Goal: Task Accomplishment & Management: Use online tool/utility

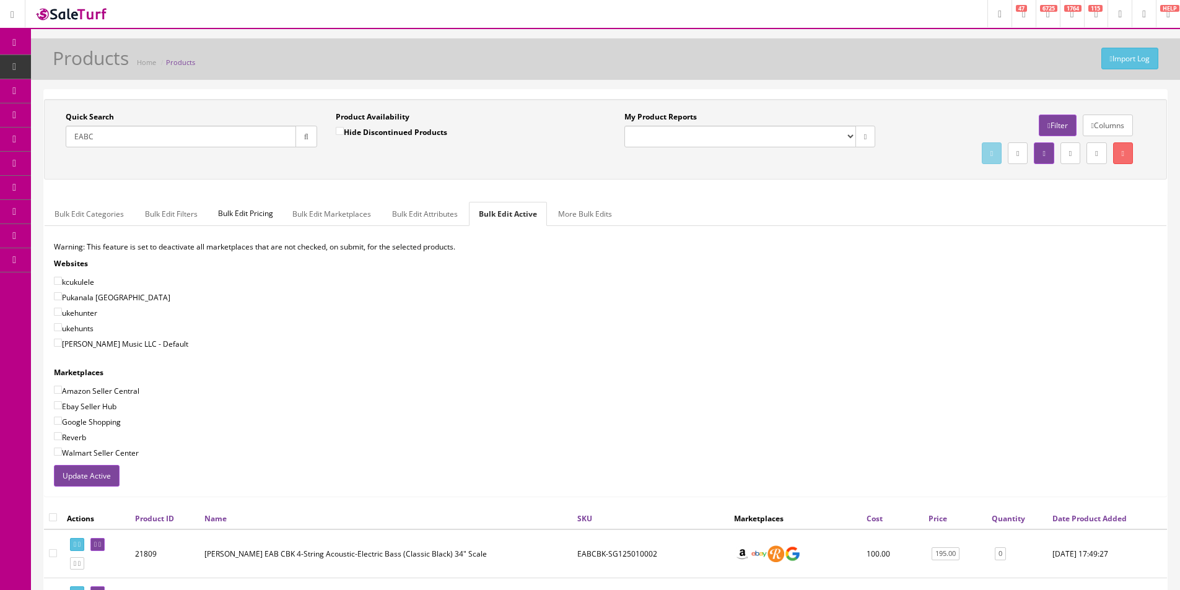
click at [195, 141] on input "EABC" at bounding box center [181, 137] width 230 height 22
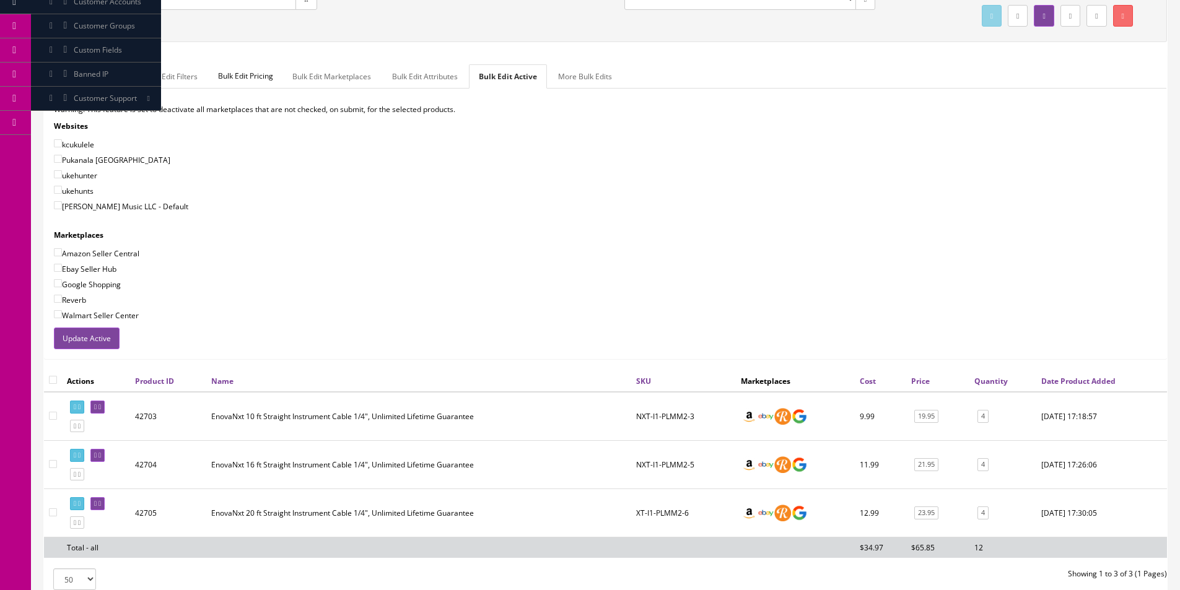
scroll to position [245, 0]
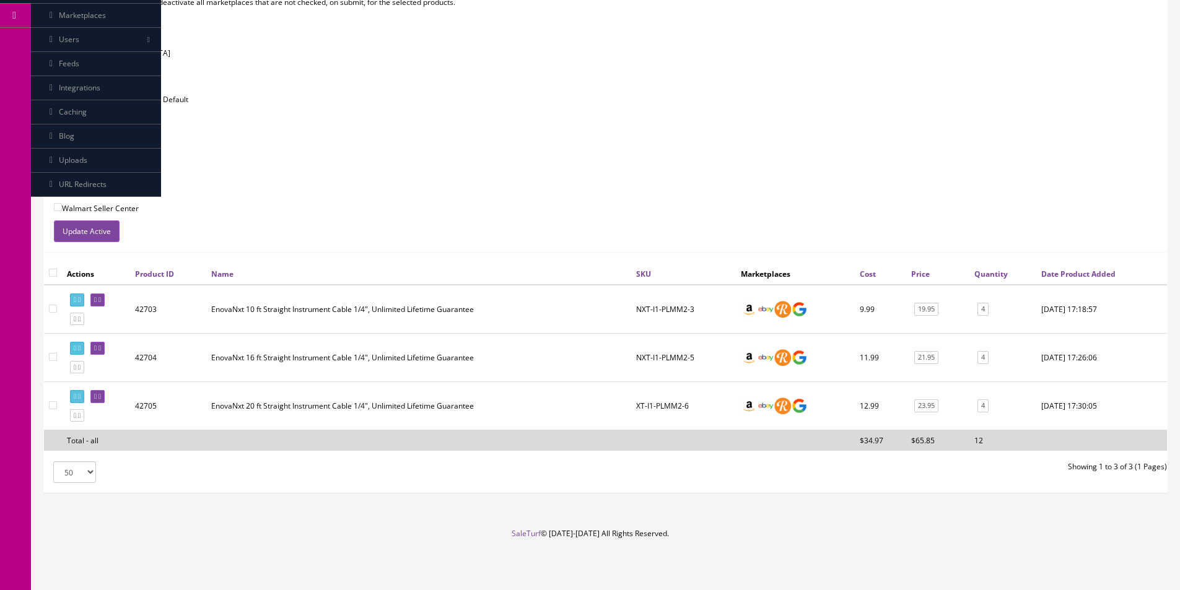
type input "Enova"
click at [1027, 72] on div "ukehunter" at bounding box center [605, 68] width 1103 height 12
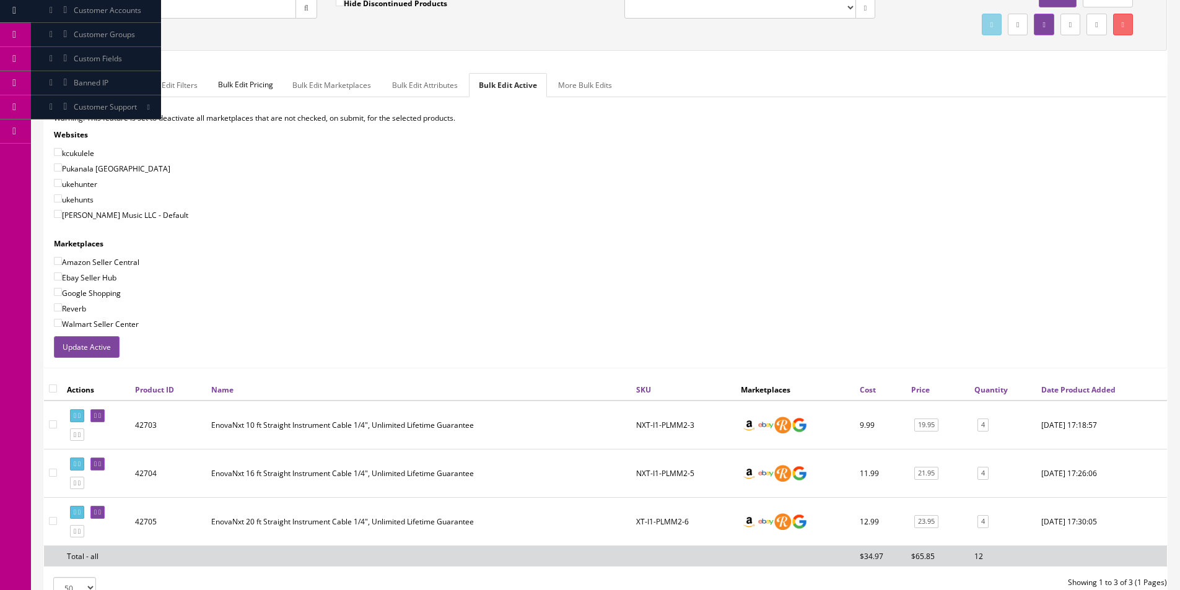
scroll to position [0, 0]
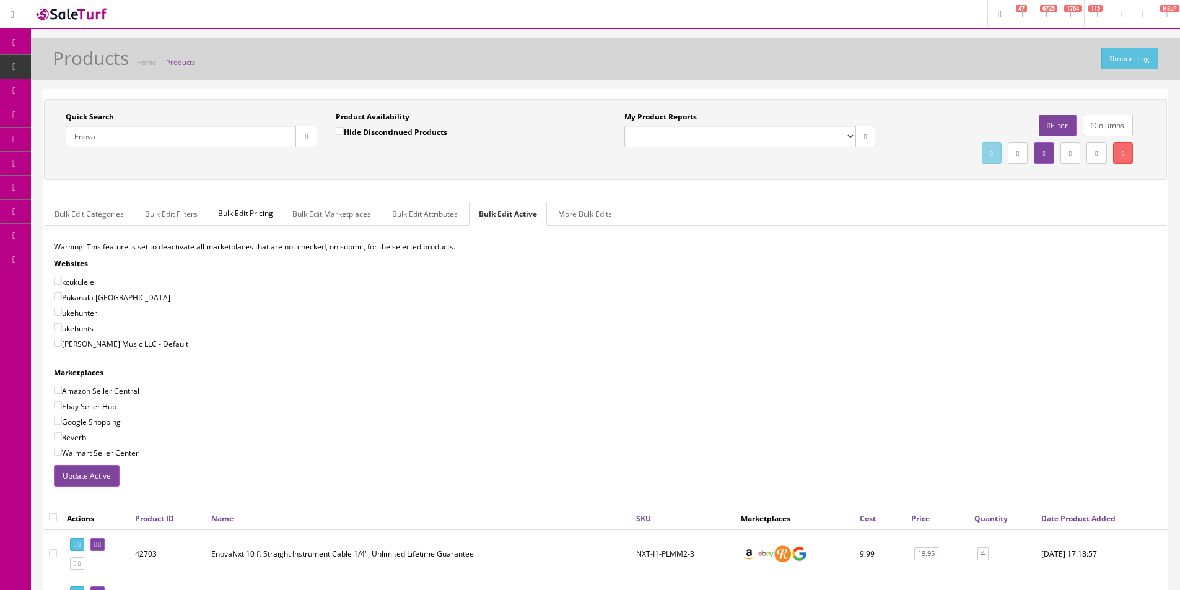
click at [280, 141] on input "Enova" at bounding box center [181, 137] width 230 height 22
click at [676, 391] on div "Amazon Seller Central" at bounding box center [605, 391] width 1103 height 12
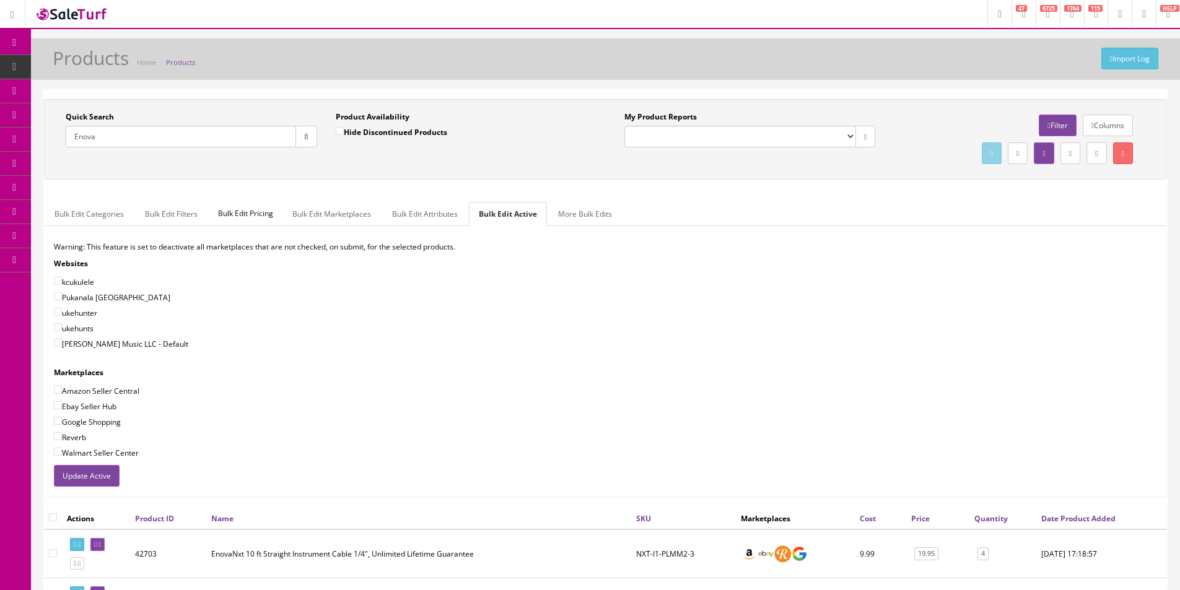
click at [676, 391] on div "Amazon Seller Central" at bounding box center [605, 391] width 1103 height 12
click at [676, 390] on div "Amazon Seller Central" at bounding box center [605, 391] width 1103 height 12
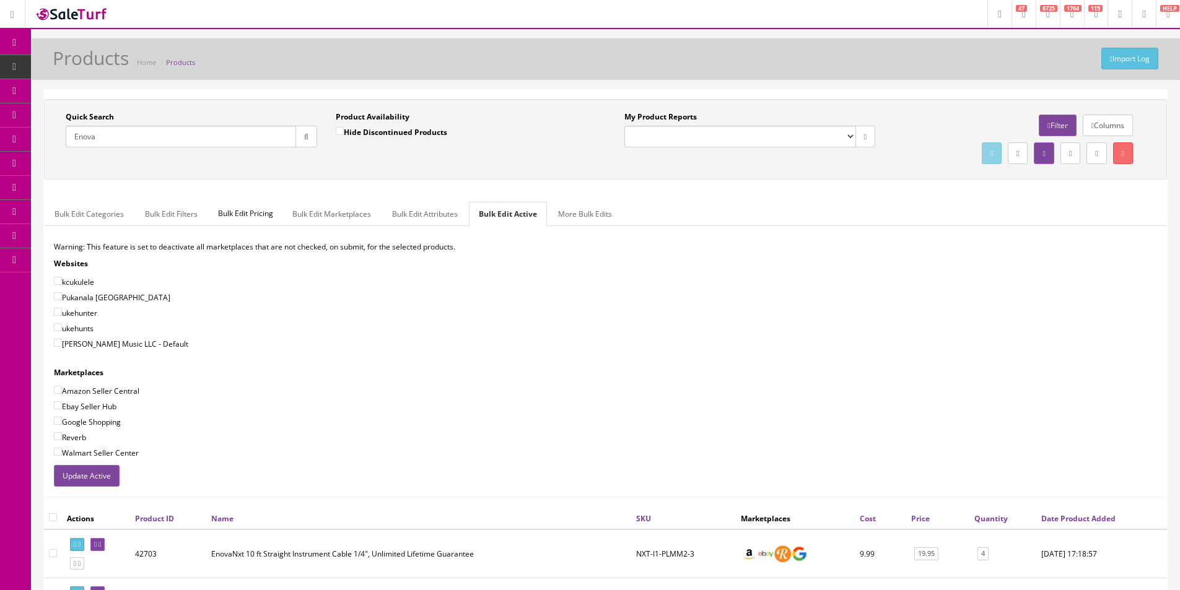
click at [51, 266] on link "Report Builder" at bounding box center [96, 260] width 130 height 24
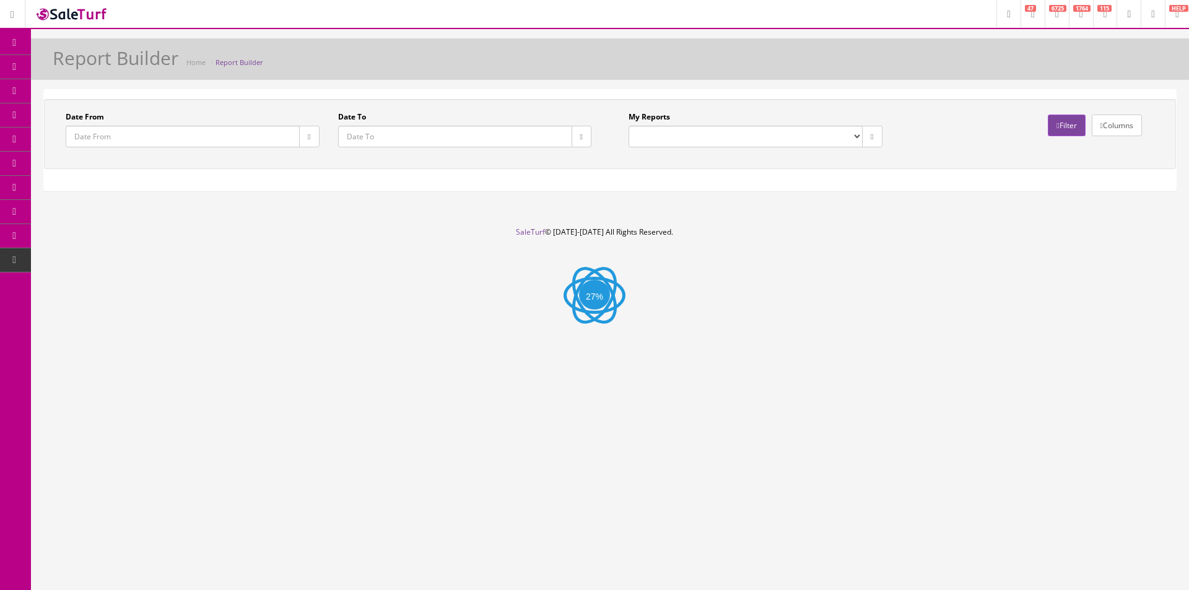
click at [685, 134] on select "Commission Report Weekly Sold/Stock (NON-DISCONTINUED) Store Cash IN-OUT Comple…" at bounding box center [746, 137] width 234 height 22
select select "207"
click at [629, 126] on select "Commission Report Weekly Sold/Stock (NON-DISCONTINUED) Store Cash IN-OUT Comple…" at bounding box center [746, 137] width 234 height 22
type input "2022-01-01"
type input "2022-01-31"
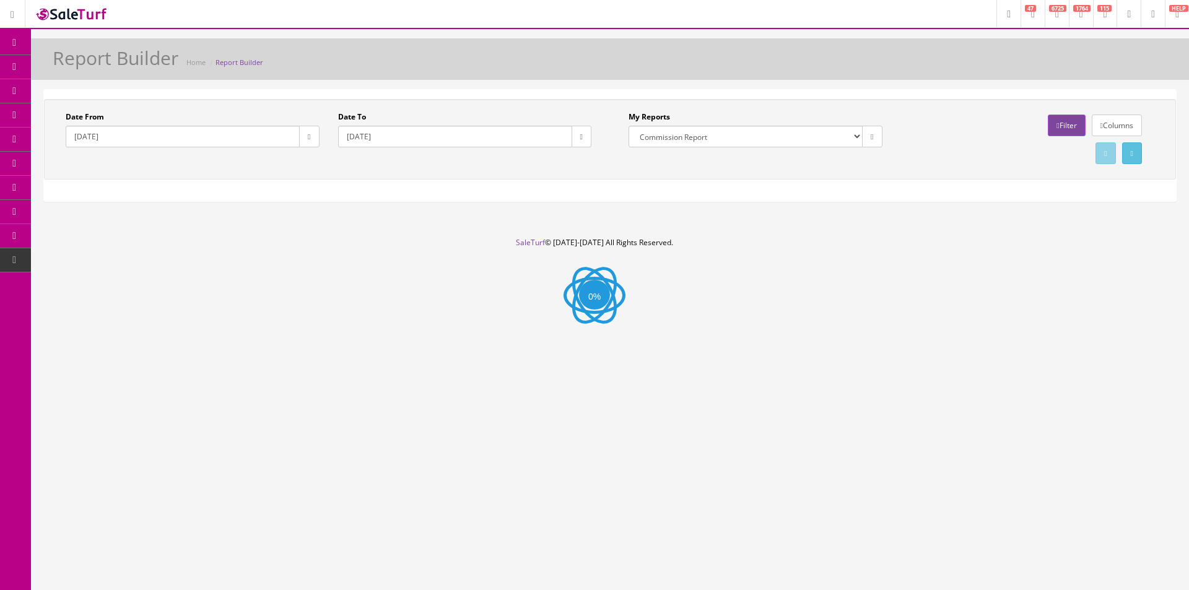
click at [366, 165] on div "Date From 2022-01-01 Date To 2022-01-31 My Reports Commission Report Weekly Sol…" at bounding box center [610, 139] width 1126 height 56
click at [314, 133] on button "button" at bounding box center [309, 137] width 20 height 22
click at [320, 199] on td "1" at bounding box center [330, 198] width 21 height 19
type input "2025-09-01"
click at [573, 142] on button "button" at bounding box center [582, 137] width 20 height 22
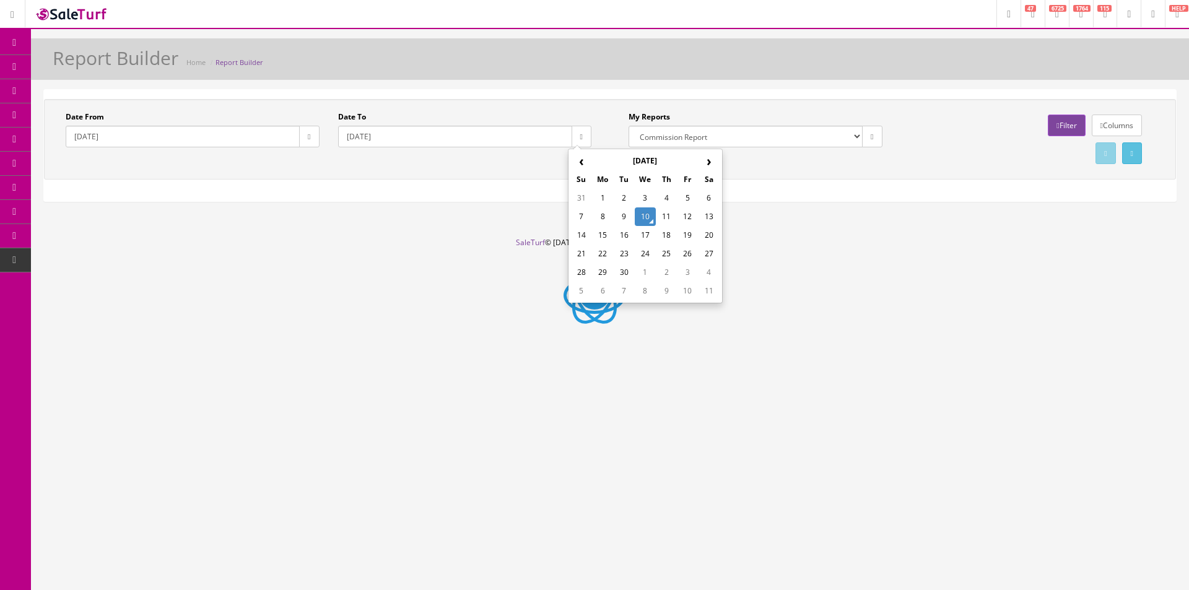
click at [640, 216] on td "10" at bounding box center [645, 216] width 21 height 19
type input "2025-09-10"
click at [728, 181] on div "Date From 2025-09-01 Date To 2025-09-10 My Reports Commission Report Weekly Sol…" at bounding box center [610, 145] width 1132 height 93
click at [769, 204] on div "Date From 2025-09-01 Date To 2025-09-10 My Reports Commission Report Weekly Sol…" at bounding box center [610, 150] width 1158 height 123
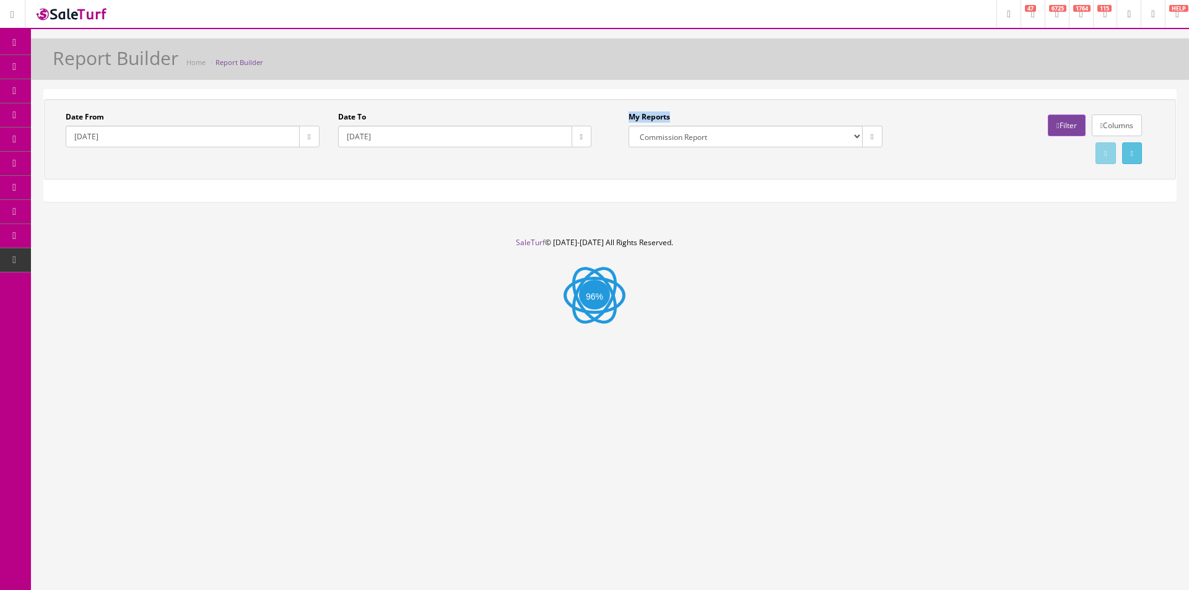
click at [769, 204] on div "Date From 2025-09-01 Date To 2025-09-10 My Reports Commission Report Weekly Sol…" at bounding box center [610, 150] width 1158 height 123
drag, startPoint x: 769, startPoint y: 204, endPoint x: 742, endPoint y: 213, distance: 28.0
click at [769, 204] on div "Date From 2025-09-01 Date To 2025-09-10 My Reports Commission Report Weekly Sol…" at bounding box center [610, 150] width 1158 height 123
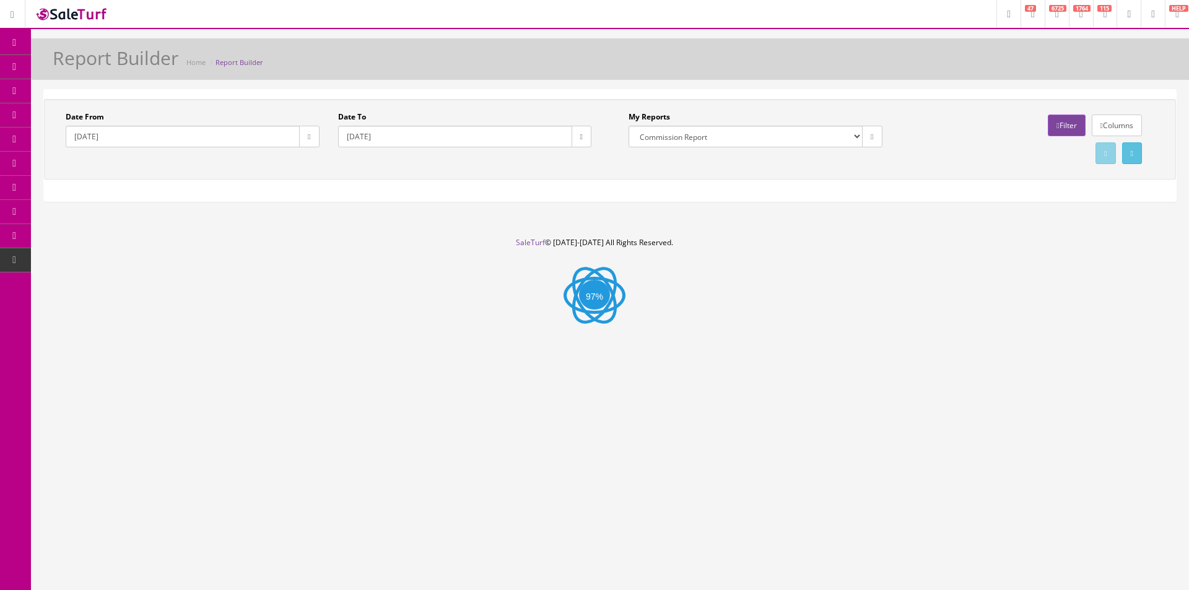
click at [727, 230] on div "Report Builder Home Report Builder Date From 2025-09-01 Date To 2025-09-10 My R…" at bounding box center [610, 137] width 1158 height 199
click at [684, 248] on footer "SaleTurf © 2015-2025 All Rights Reserved." at bounding box center [594, 268] width 1189 height 62
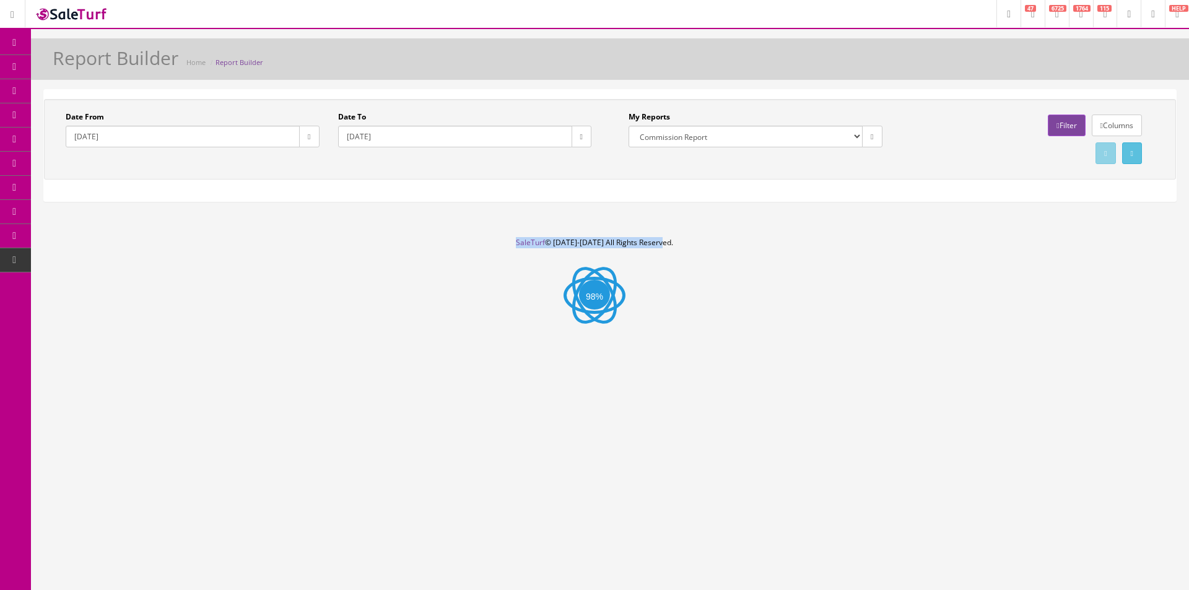
click at [684, 248] on footer "SaleTurf © 2015-2025 All Rights Reserved." at bounding box center [594, 268] width 1189 height 62
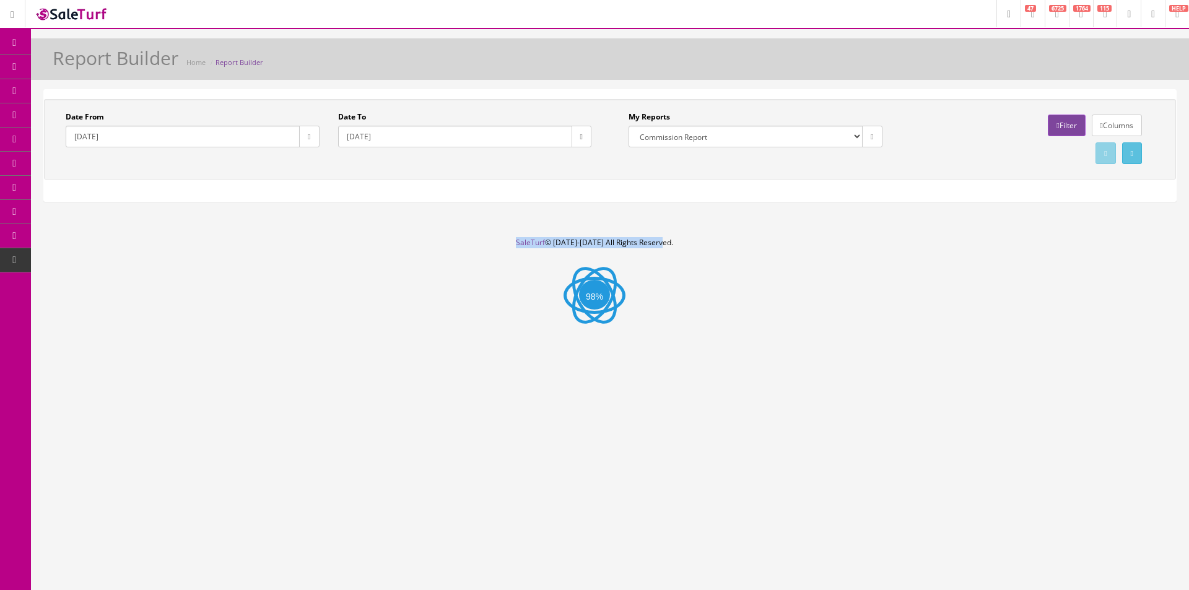
click at [684, 248] on footer "SaleTurf © 2015-2025 All Rights Reserved." at bounding box center [594, 268] width 1189 height 62
drag, startPoint x: 684, startPoint y: 248, endPoint x: 886, endPoint y: 268, distance: 202.2
click at [684, 248] on footer "SaleTurf © 2015-2025 All Rights Reserved." at bounding box center [594, 268] width 1189 height 62
click at [765, 49] on div "Report Builder Home Report Builder" at bounding box center [609, 63] width 1139 height 30
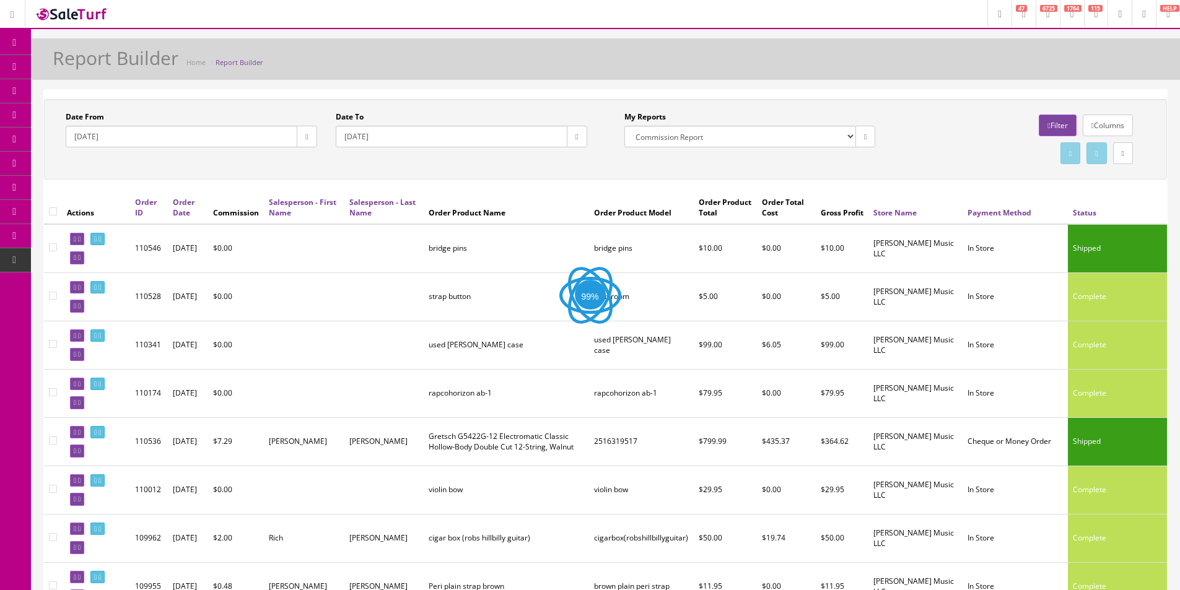
click at [1048, 120] on link "Filter" at bounding box center [1056, 126] width 37 height 22
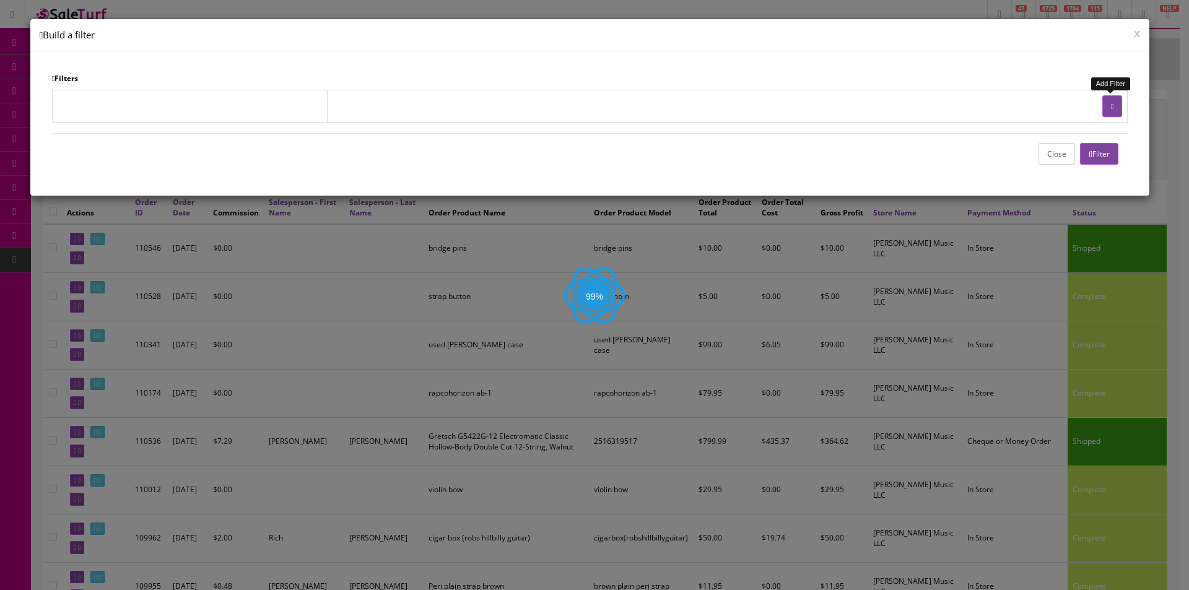
click at [1118, 103] on button "button" at bounding box center [1112, 106] width 20 height 22
select select
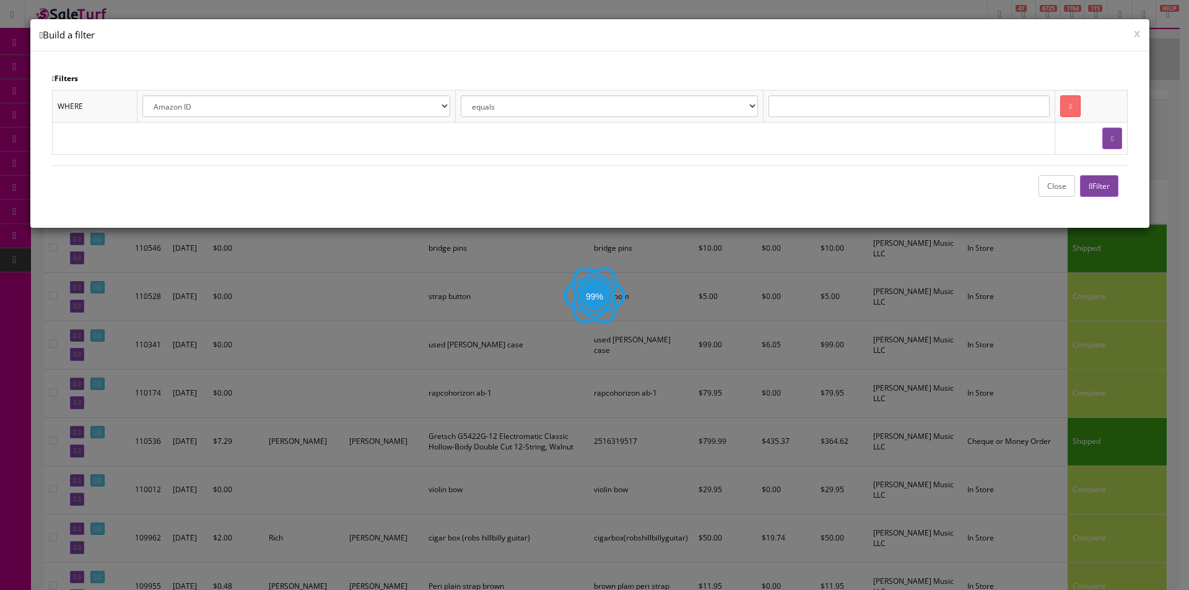
click at [277, 110] on select "Amazon ID Ebay ID Order ID Reverb ID Walmart ID Customer ID Customer First Name…" at bounding box center [296, 106] width 308 height 22
click at [1042, 183] on button "Close" at bounding box center [1056, 186] width 37 height 22
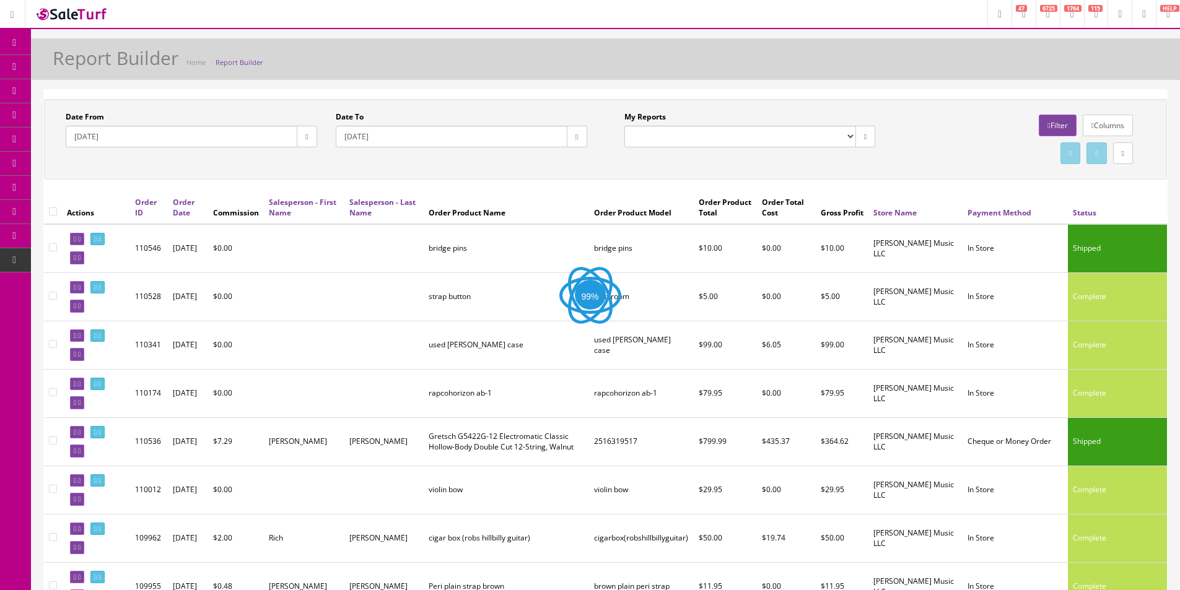
click at [1060, 124] on link "Filter" at bounding box center [1056, 126] width 37 height 22
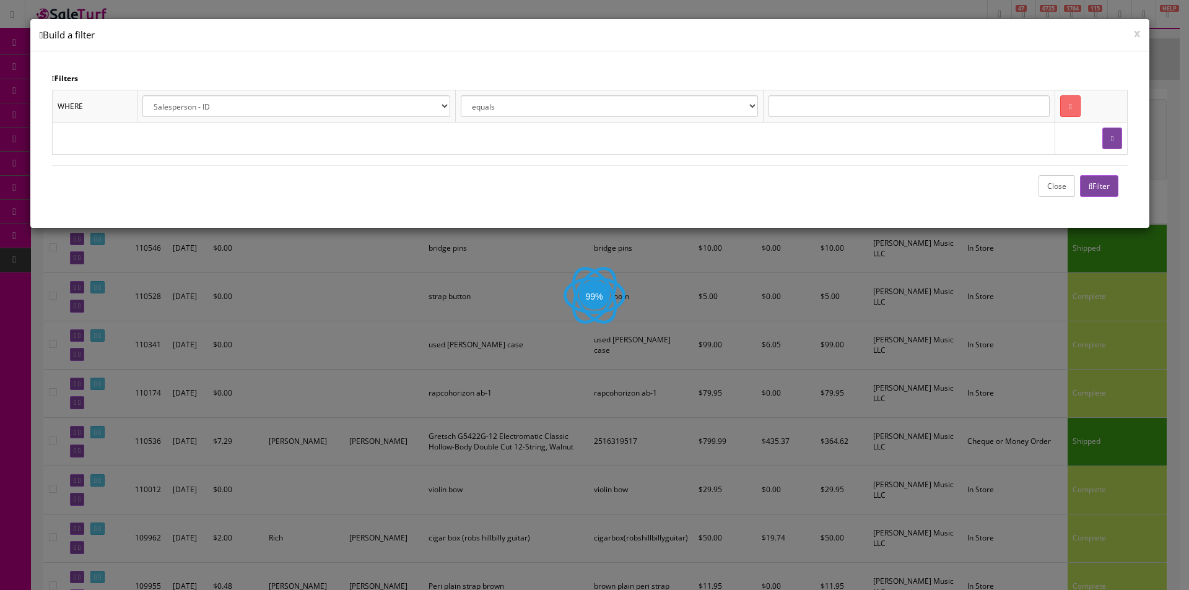
click at [378, 107] on select "Amazon ID Ebay ID Order ID Reverb ID Walmart ID Customer ID Customer First Name…" at bounding box center [296, 106] width 308 height 22
select select "u.firstname"
click at [143, 95] on select "Amazon ID Ebay ID Order ID Reverb ID Walmart ID Customer ID Customer First Name…" at bounding box center [296, 106] width 308 height 22
click at [815, 110] on input "text" at bounding box center [908, 106] width 281 height 22
type input "Brandon"
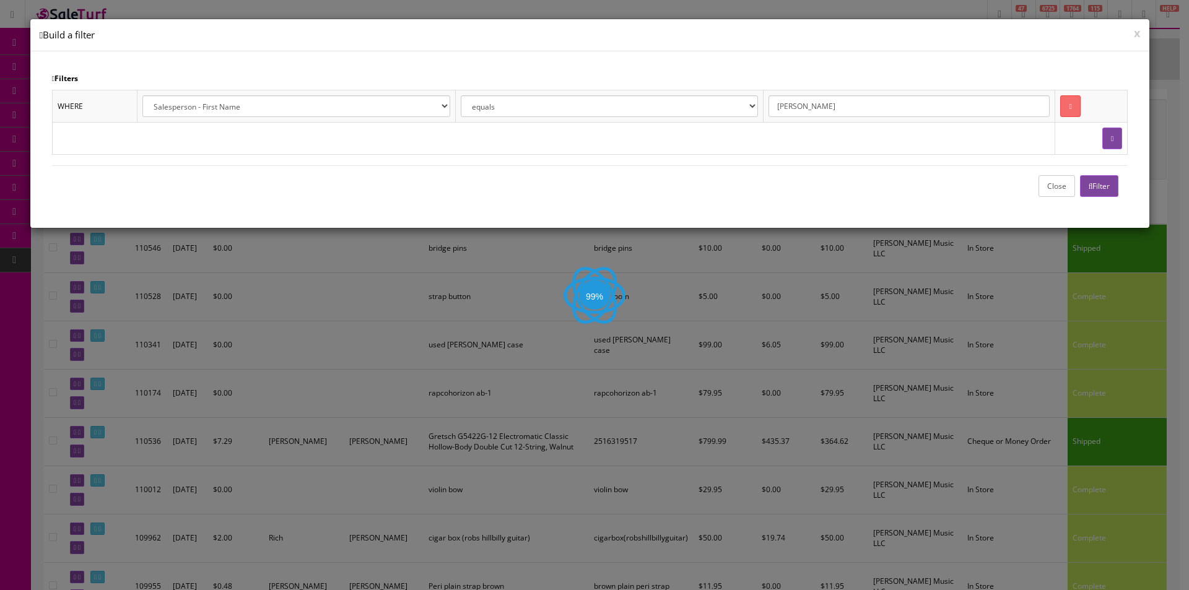
click at [1109, 185] on button "Filter" at bounding box center [1099, 186] width 39 height 22
click at [679, 197] on div "Close Filter" at bounding box center [590, 185] width 1076 height 41
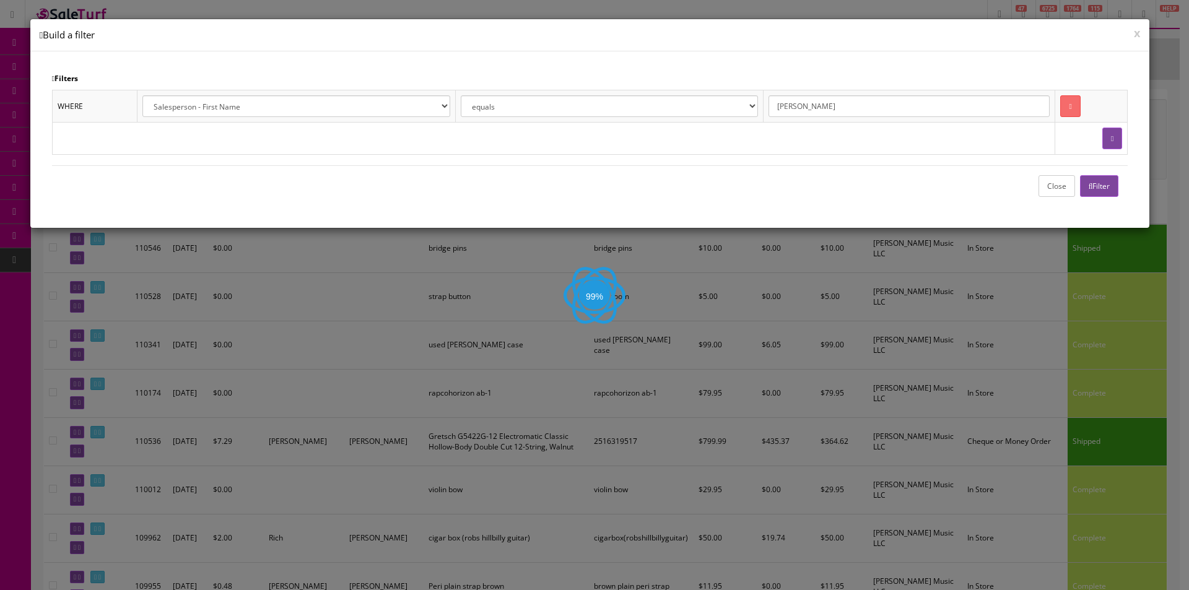
click at [679, 196] on div "Close Filter" at bounding box center [590, 185] width 1076 height 41
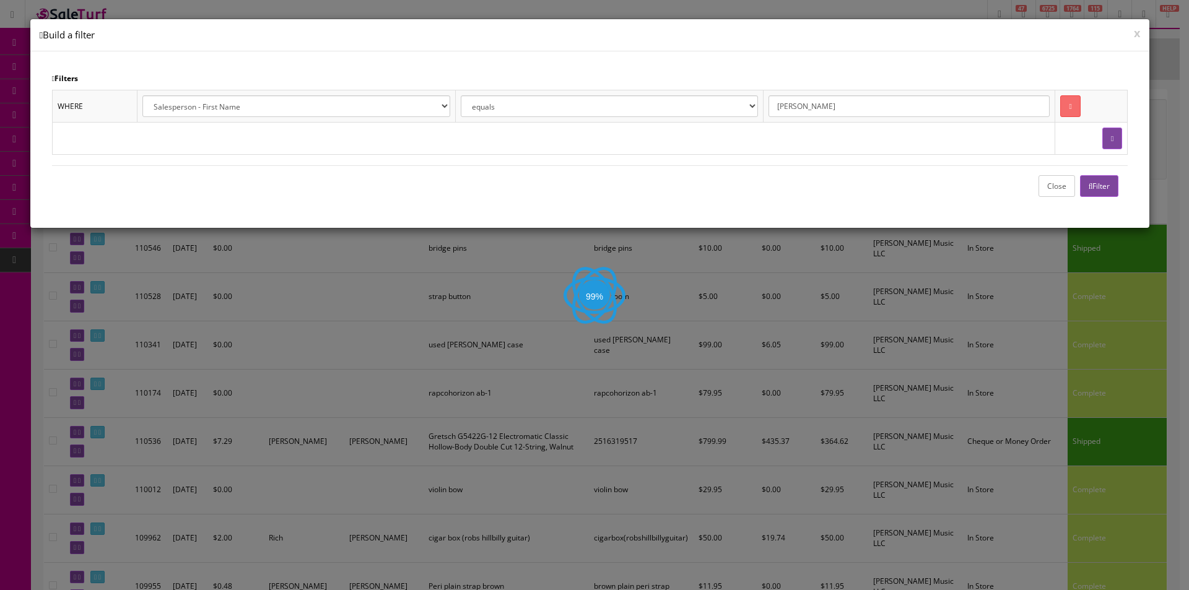
click at [679, 196] on div "Close Filter" at bounding box center [590, 185] width 1076 height 41
drag, startPoint x: 679, startPoint y: 196, endPoint x: 691, endPoint y: 193, distance: 12.2
click at [680, 195] on div "Close Filter" at bounding box center [590, 185] width 1076 height 41
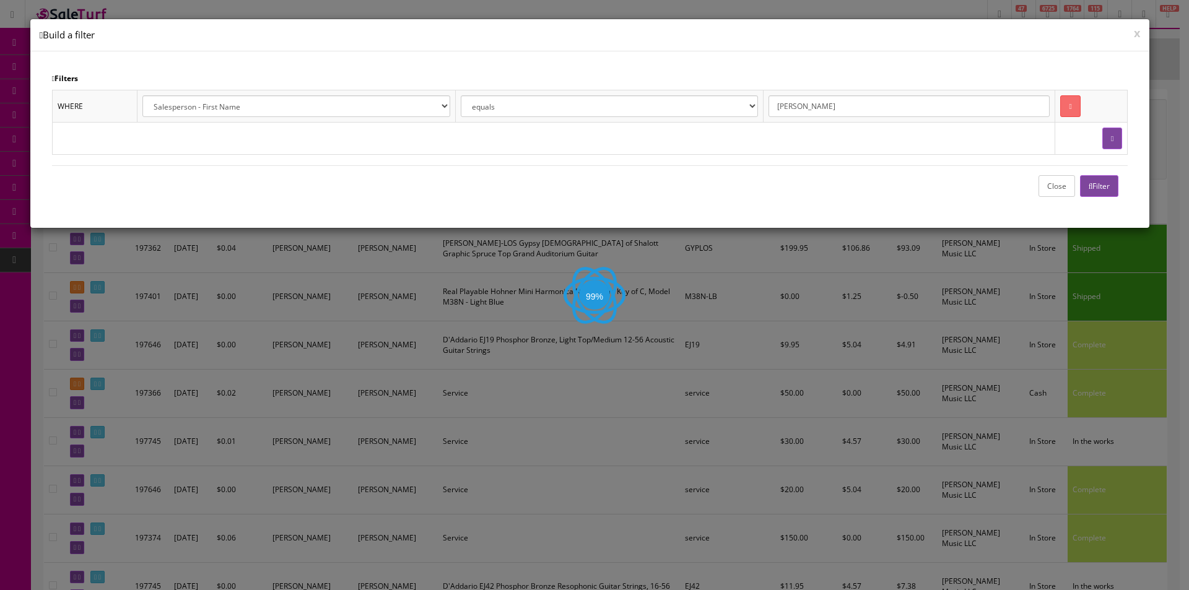
click at [655, 195] on div "Close Filter" at bounding box center [590, 185] width 1076 height 41
click at [1047, 191] on button "Close" at bounding box center [1056, 186] width 37 height 22
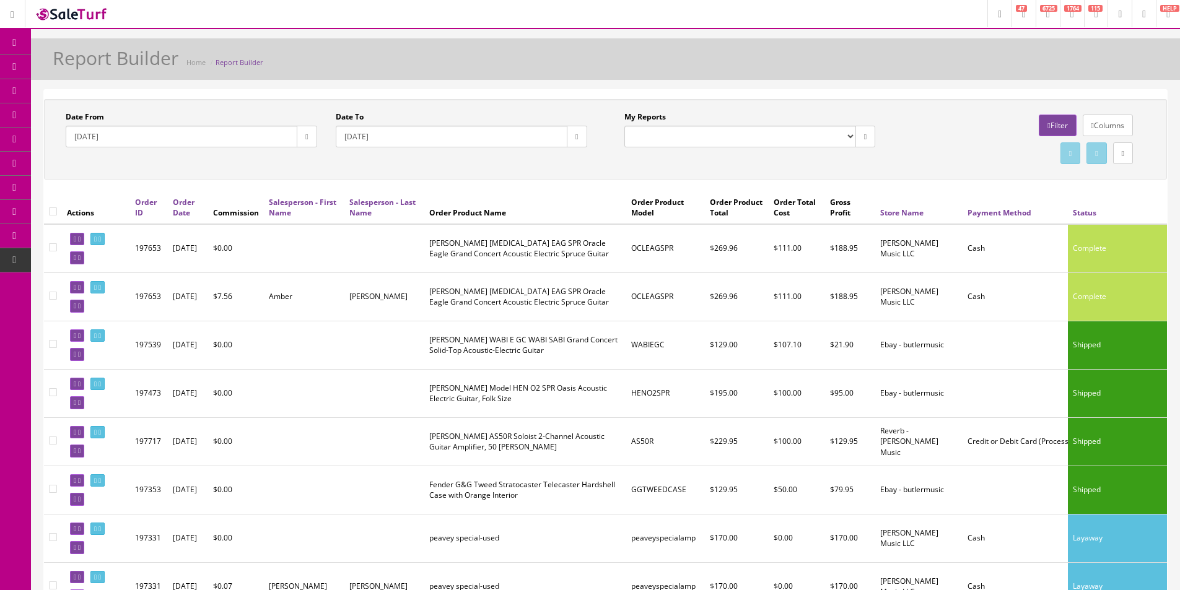
click at [529, 287] on td "Luna OCL EAG SPR Oracle Eagle Grand Concert Acoustic Electric Spruce Guitar" at bounding box center [524, 296] width 201 height 48
click at [533, 299] on td "Luna OCL EAG SPR Oracle Eagle Grand Concert Acoustic Electric Spruce Guitar" at bounding box center [524, 296] width 201 height 48
click at [1038, 121] on link "Filter" at bounding box center [1056, 126] width 37 height 22
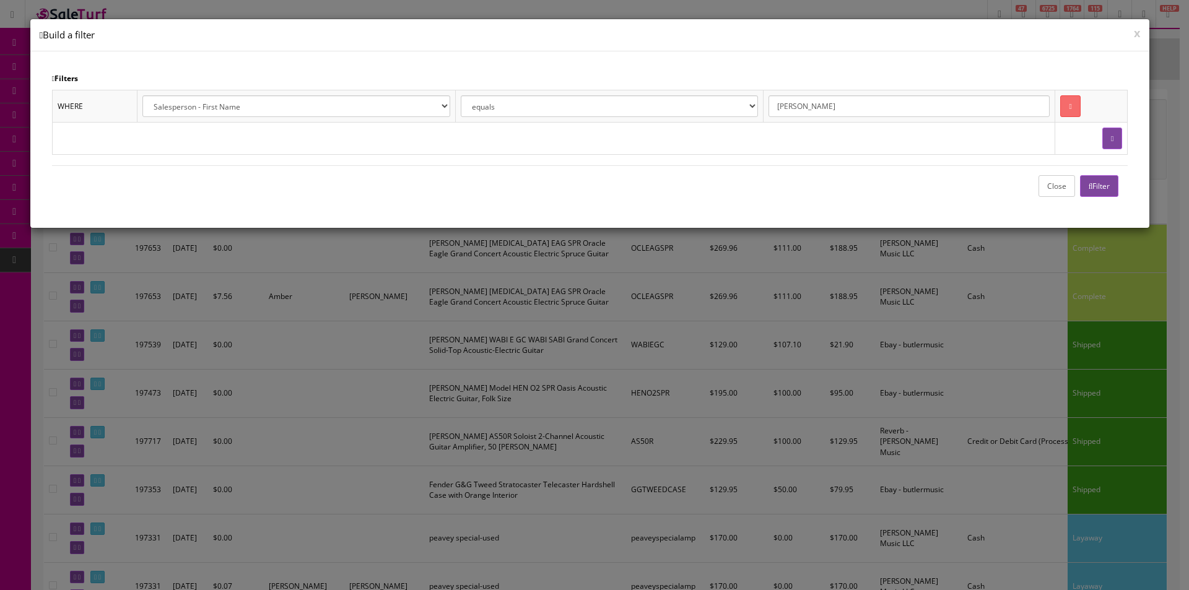
click at [1110, 185] on button "Filter" at bounding box center [1099, 186] width 39 height 22
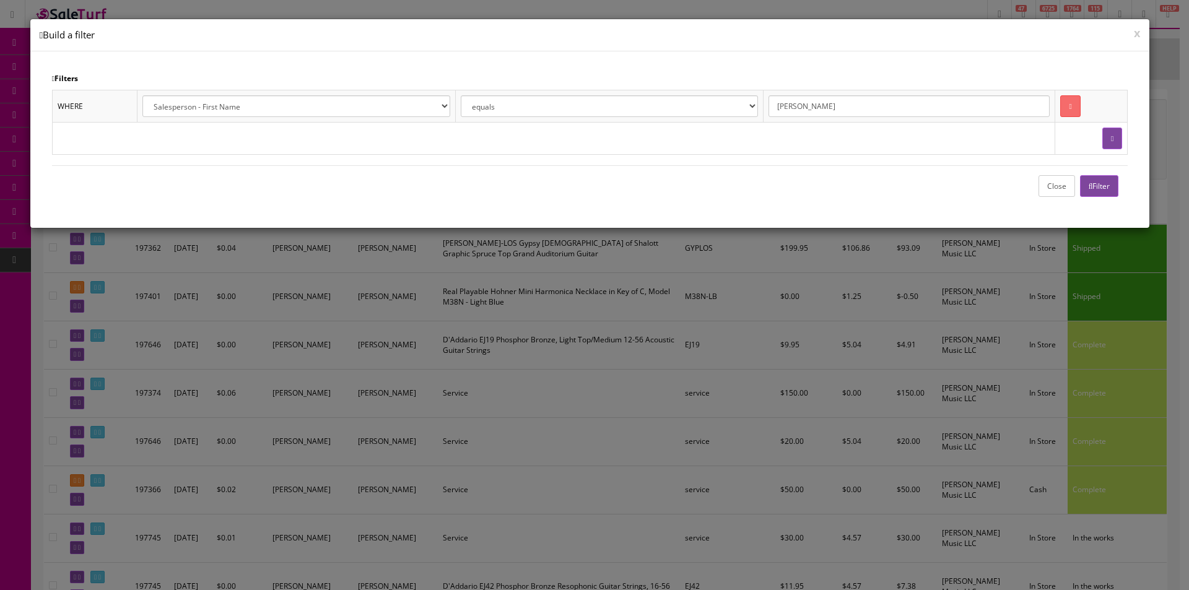
click at [1052, 181] on button "Close" at bounding box center [1056, 186] width 37 height 22
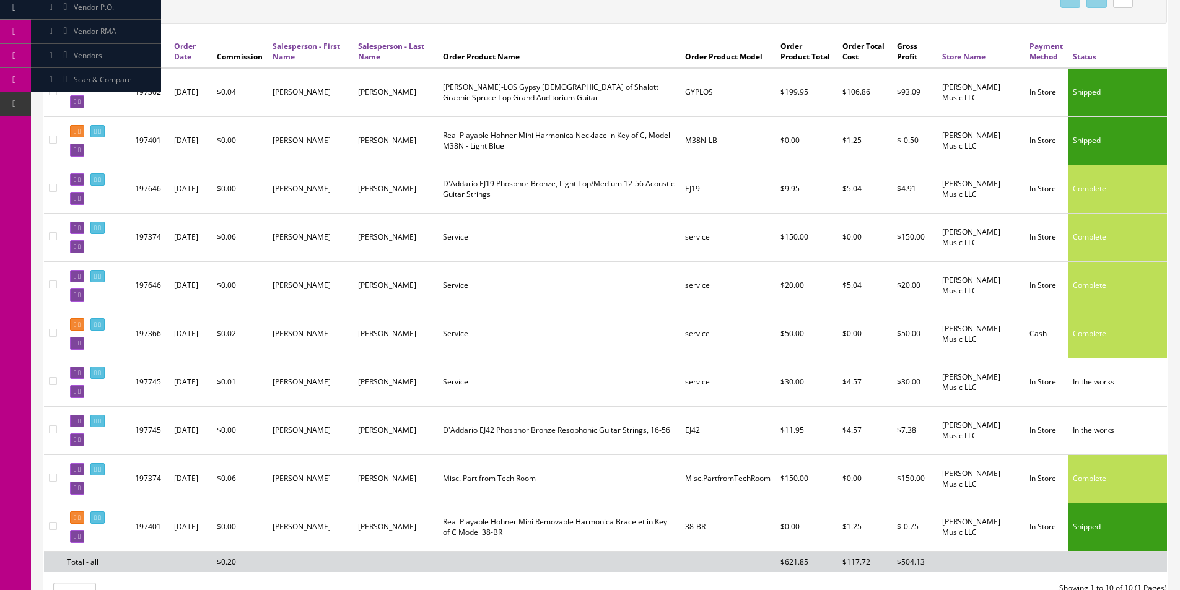
scroll to position [154, 0]
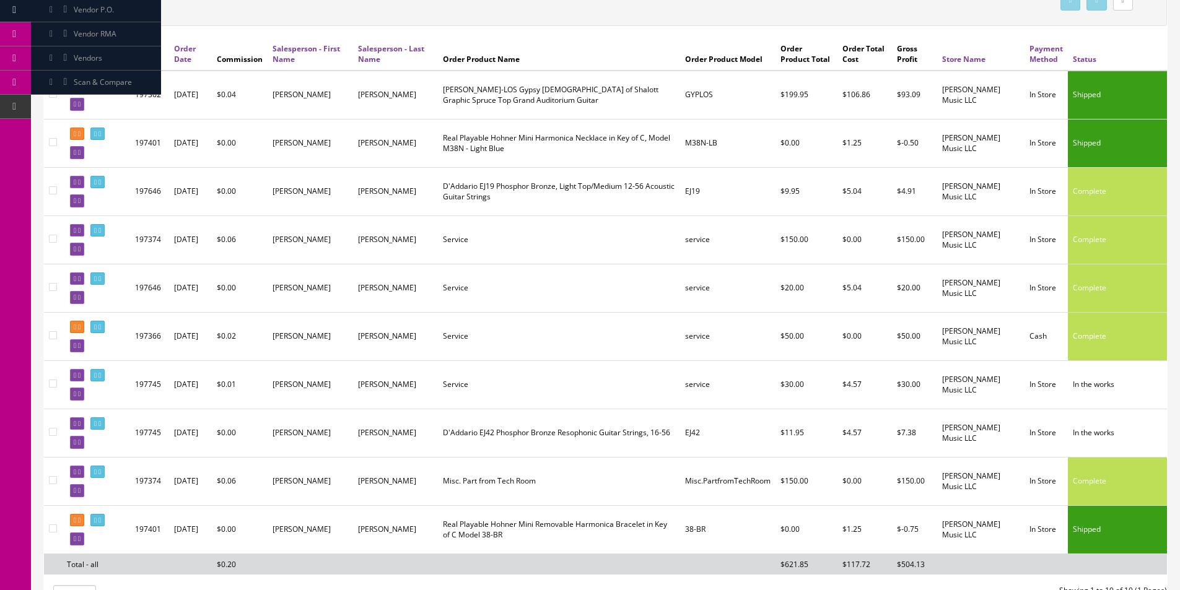
click at [640, 285] on td "Service" at bounding box center [559, 288] width 243 height 48
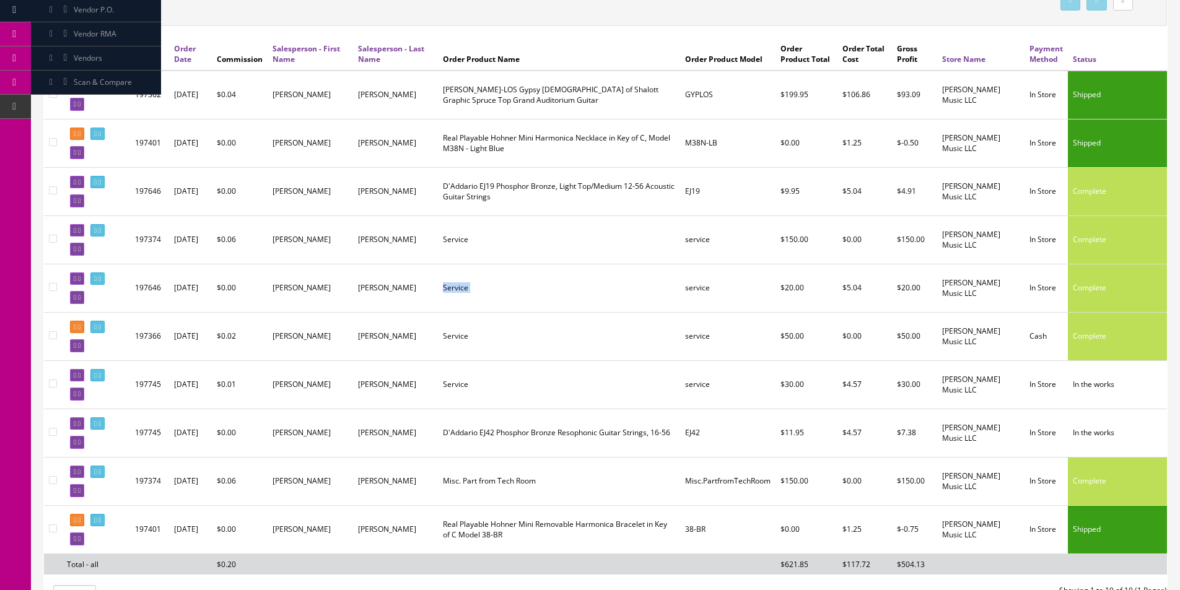
click at [640, 285] on td "Service" at bounding box center [559, 288] width 243 height 48
click at [640, 286] on td "Service" at bounding box center [559, 288] width 243 height 48
click at [534, 326] on td "Service" at bounding box center [559, 336] width 243 height 48
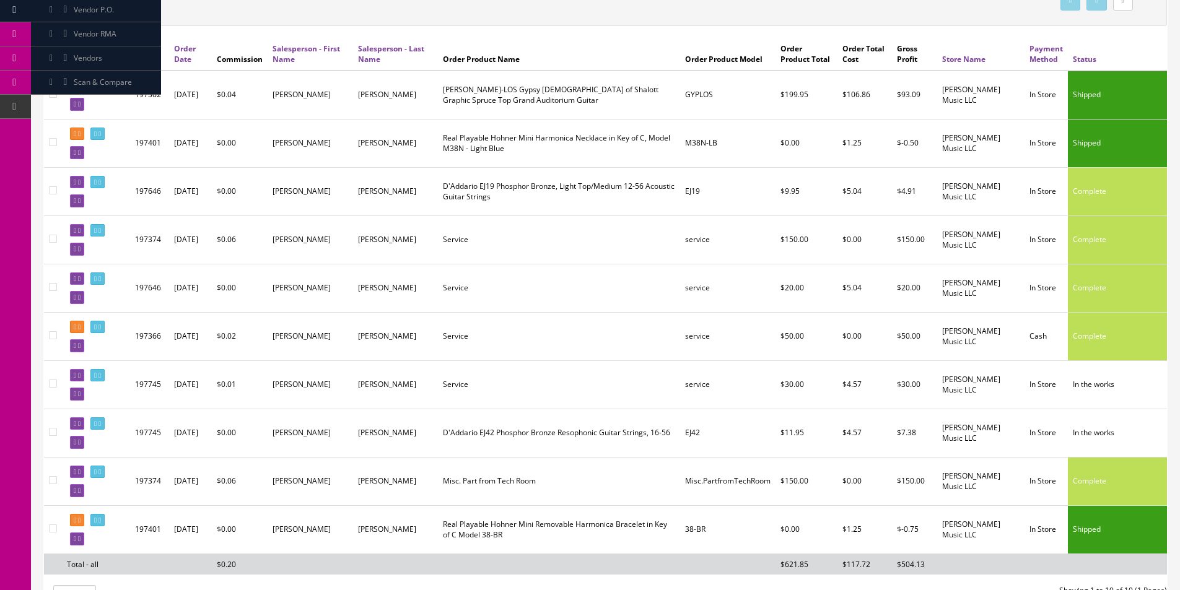
click at [534, 326] on td "Service" at bounding box center [559, 336] width 243 height 48
click at [534, 327] on td "Service" at bounding box center [559, 336] width 243 height 48
click at [534, 326] on td "Service" at bounding box center [559, 336] width 243 height 48
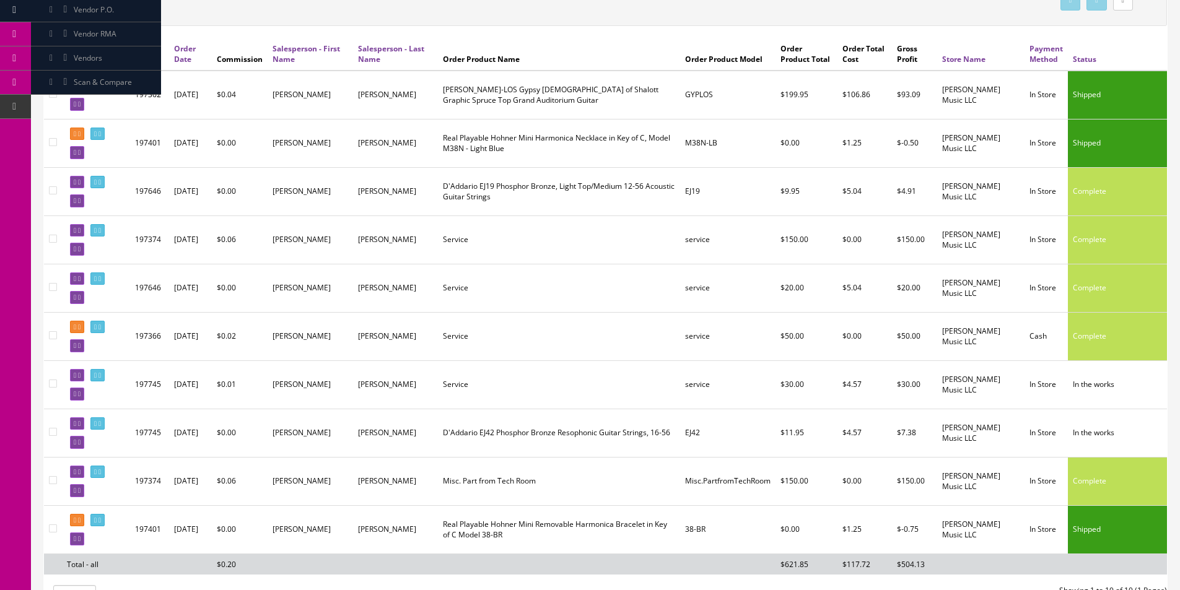
drag, startPoint x: 534, startPoint y: 326, endPoint x: 449, endPoint y: 230, distance: 128.5
click at [534, 325] on td "Service" at bounding box center [559, 336] width 243 height 48
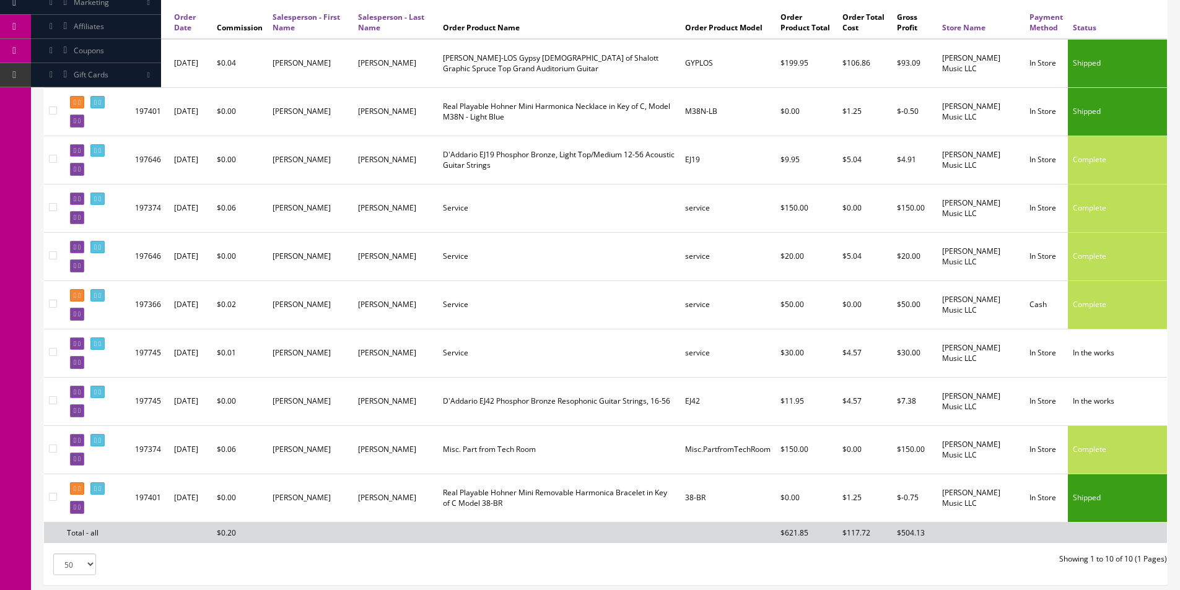
scroll to position [216, 0]
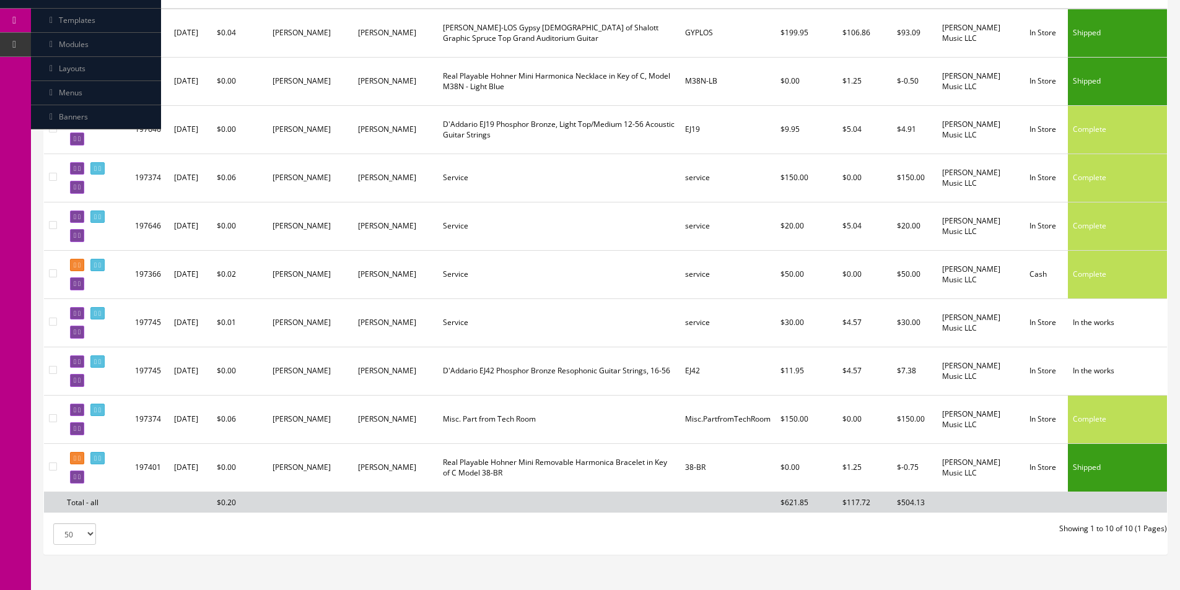
click at [518, 385] on td "D'Addario EJ42 Phosphor Bronze Resophonic Guitar Strings, 16-56" at bounding box center [559, 371] width 243 height 48
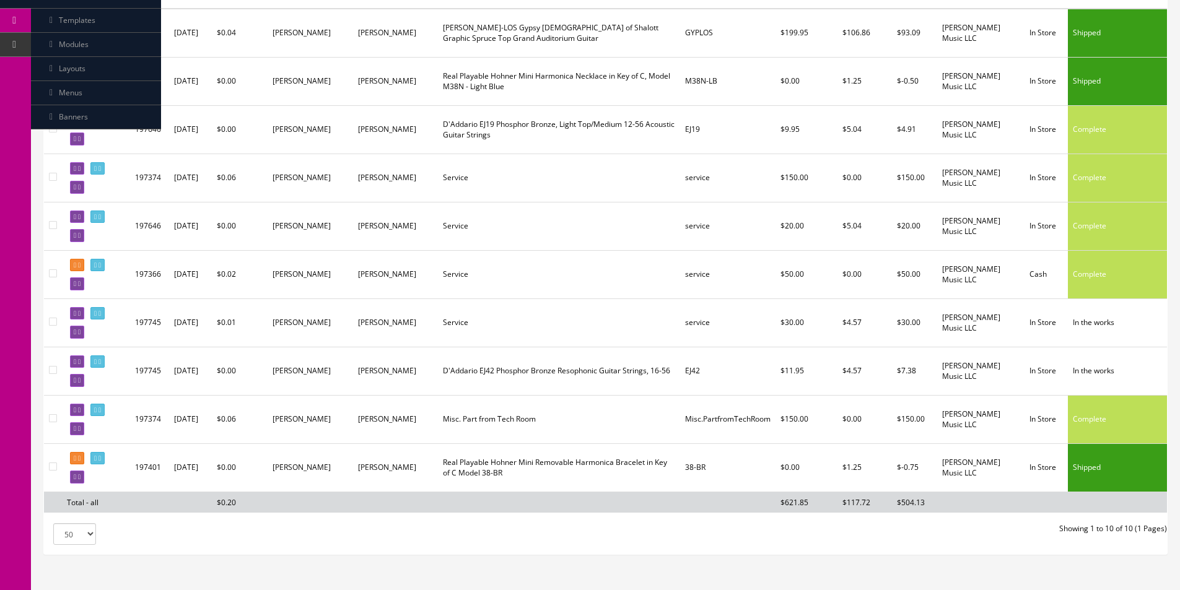
click at [518, 384] on td "D'Addario EJ42 Phosphor Bronze Resophonic Guitar Strings, 16-56" at bounding box center [559, 371] width 243 height 48
click at [525, 383] on td "D'Addario EJ42 Phosphor Bronze Resophonic Guitar Strings, 16-56" at bounding box center [559, 371] width 243 height 48
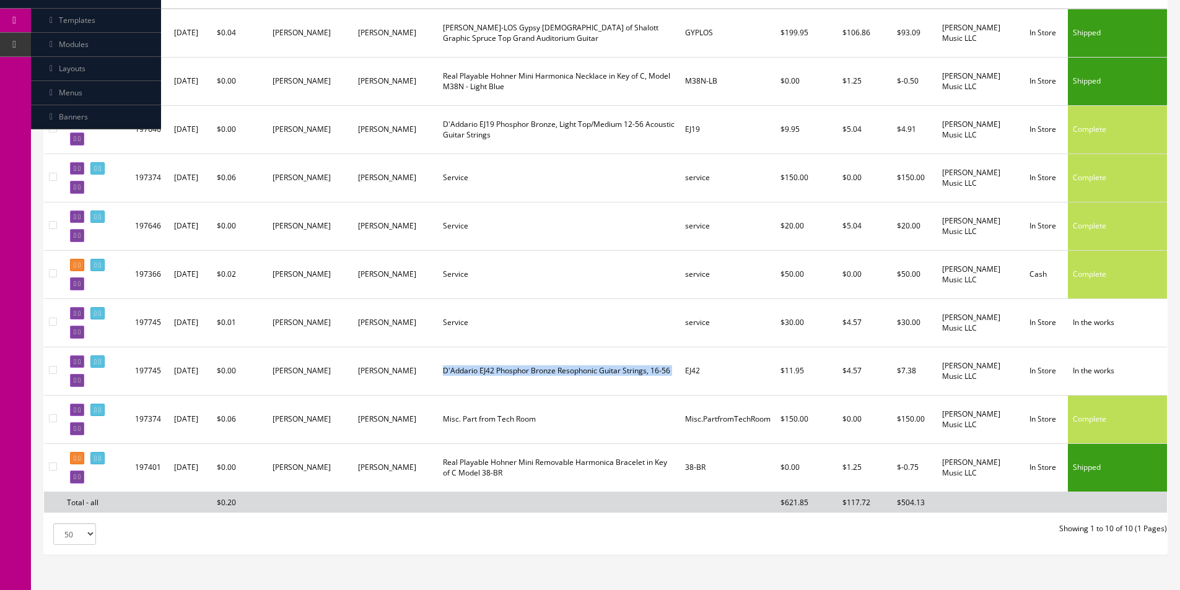
click at [525, 383] on td "D'Addario EJ42 Phosphor Bronze Resophonic Guitar Strings, 16-56" at bounding box center [559, 371] width 243 height 48
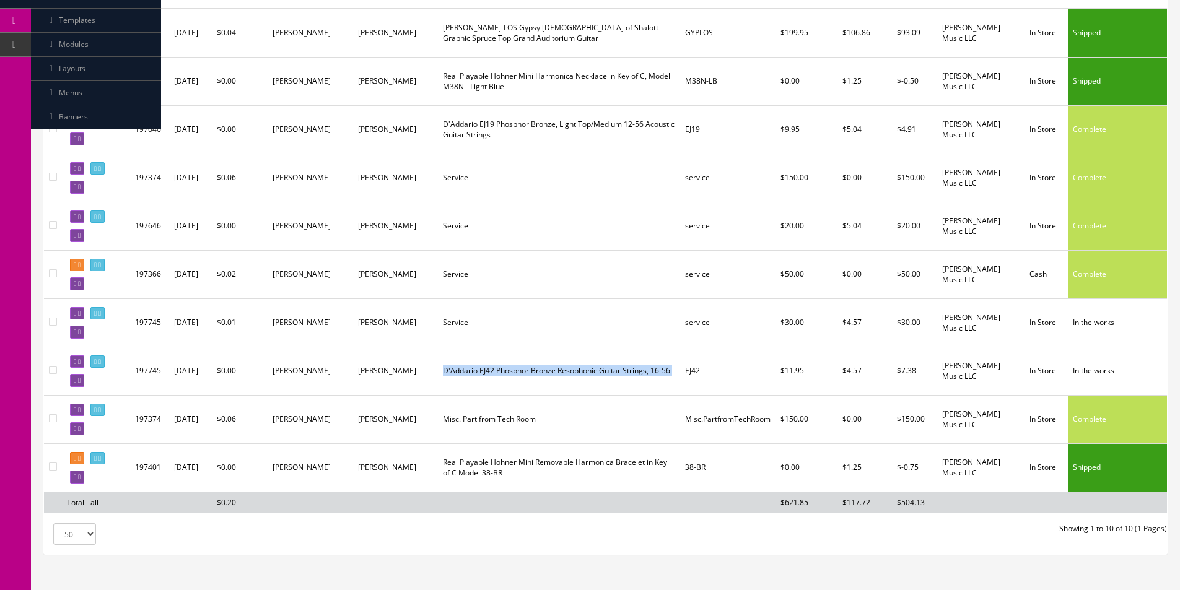
click at [525, 383] on td "D'Addario EJ42 Phosphor Bronze Resophonic Guitar Strings, 16-56" at bounding box center [559, 371] width 243 height 48
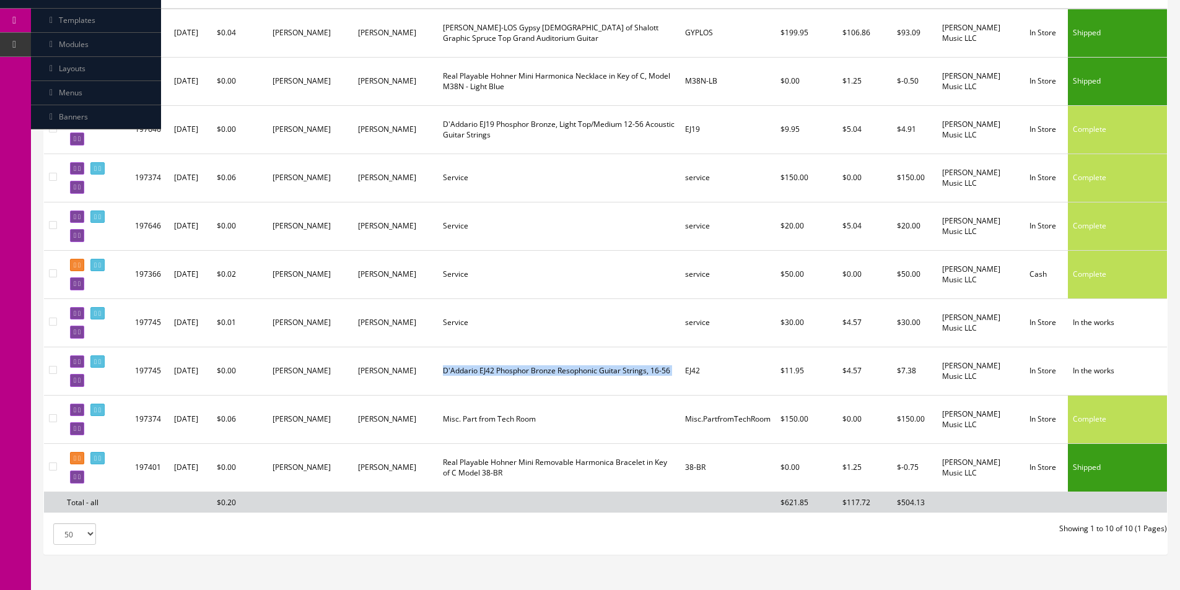
click at [525, 383] on td "D'Addario EJ42 Phosphor Bronze Resophonic Guitar Strings, 16-56" at bounding box center [559, 371] width 243 height 48
click at [525, 382] on td "D'Addario EJ42 Phosphor Bronze Resophonic Guitar Strings, 16-56" at bounding box center [559, 371] width 243 height 48
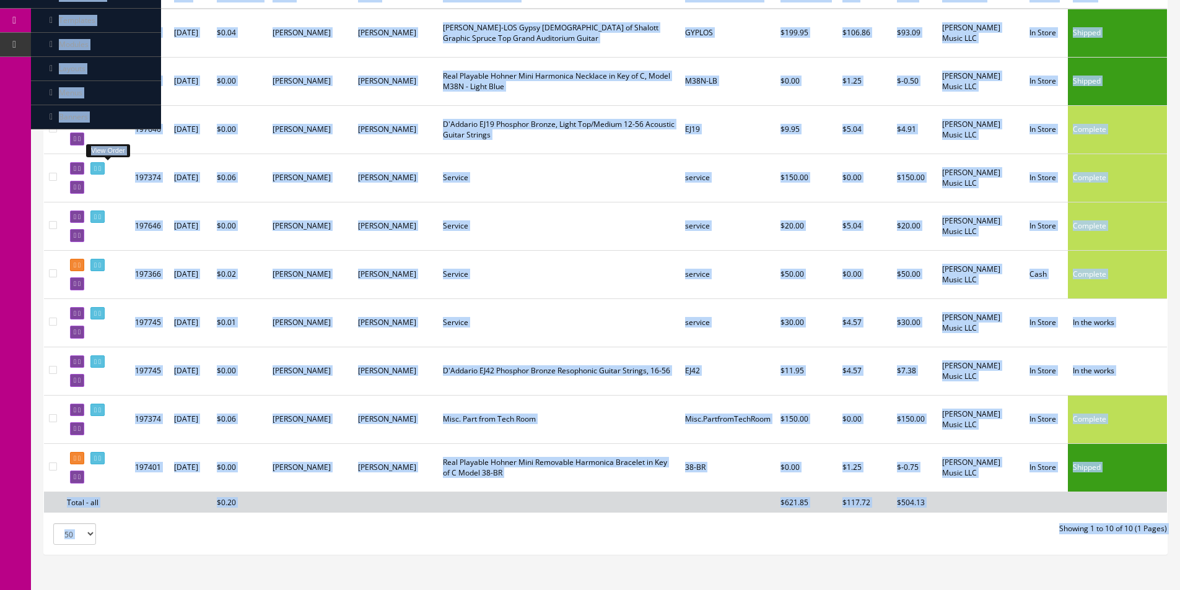
click at [471, 316] on td "Service" at bounding box center [559, 322] width 243 height 48
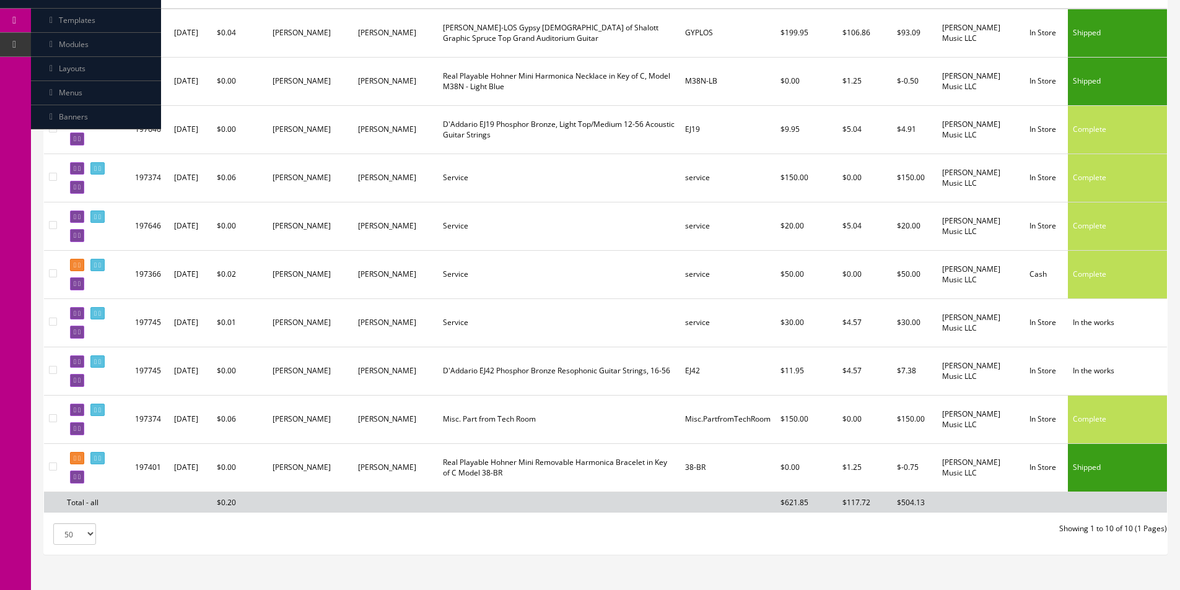
drag, startPoint x: 471, startPoint y: 316, endPoint x: 426, endPoint y: 32, distance: 287.8
click at [471, 315] on td "Service" at bounding box center [559, 322] width 243 height 48
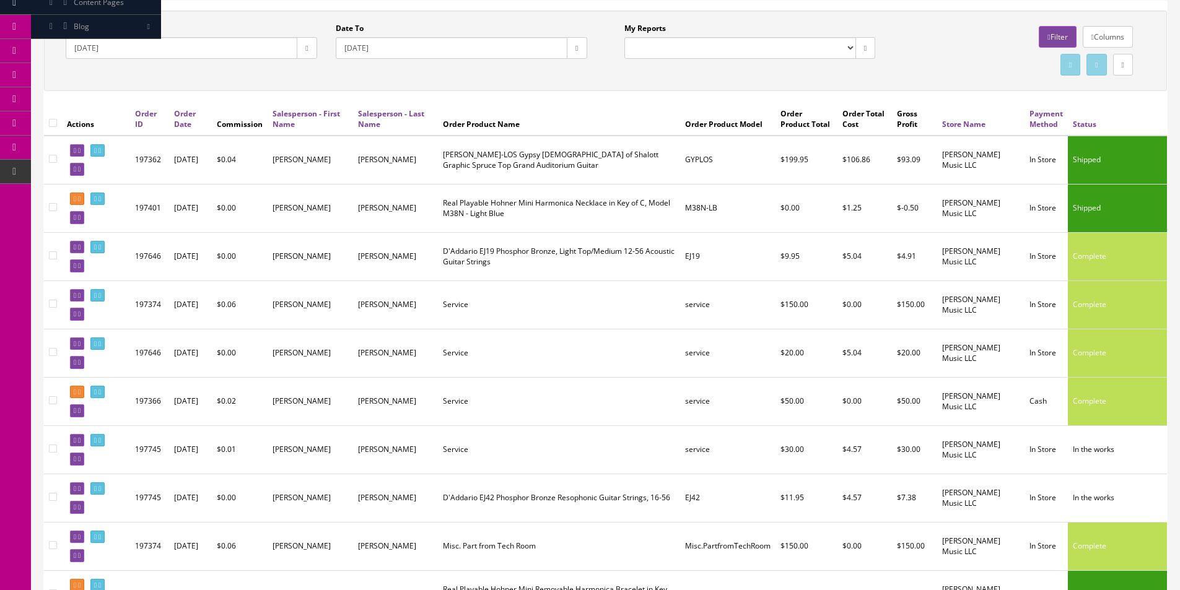
scroll to position [0, 0]
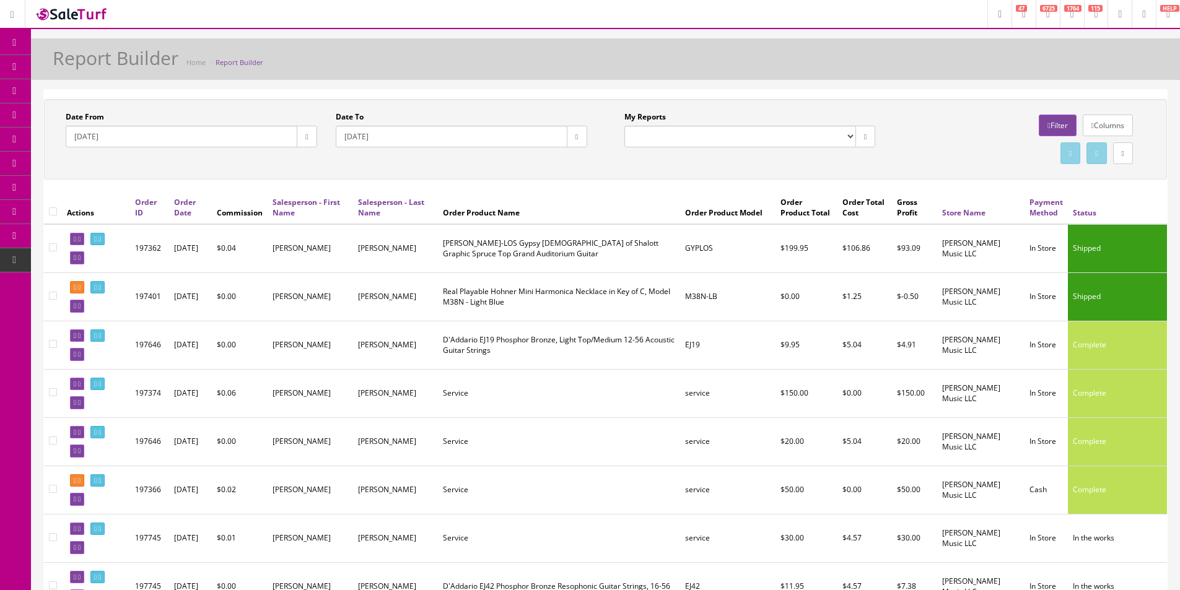
click at [98, 63] on span "Products" at bounding box center [89, 66] width 30 height 11
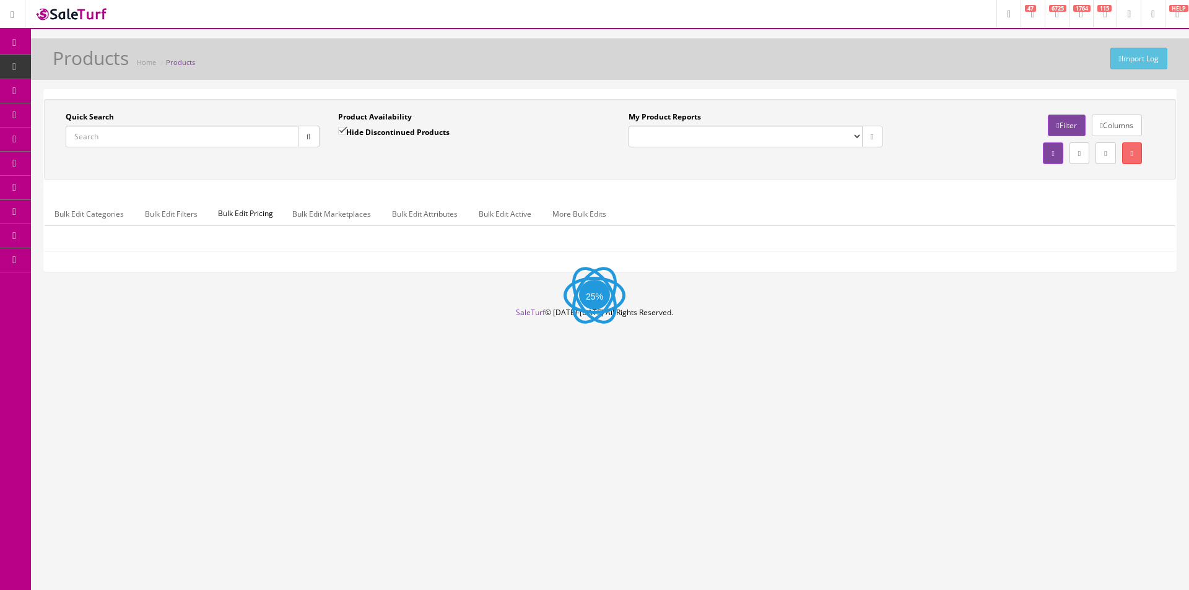
click at [105, 137] on input "Quick Search" at bounding box center [182, 137] width 233 height 22
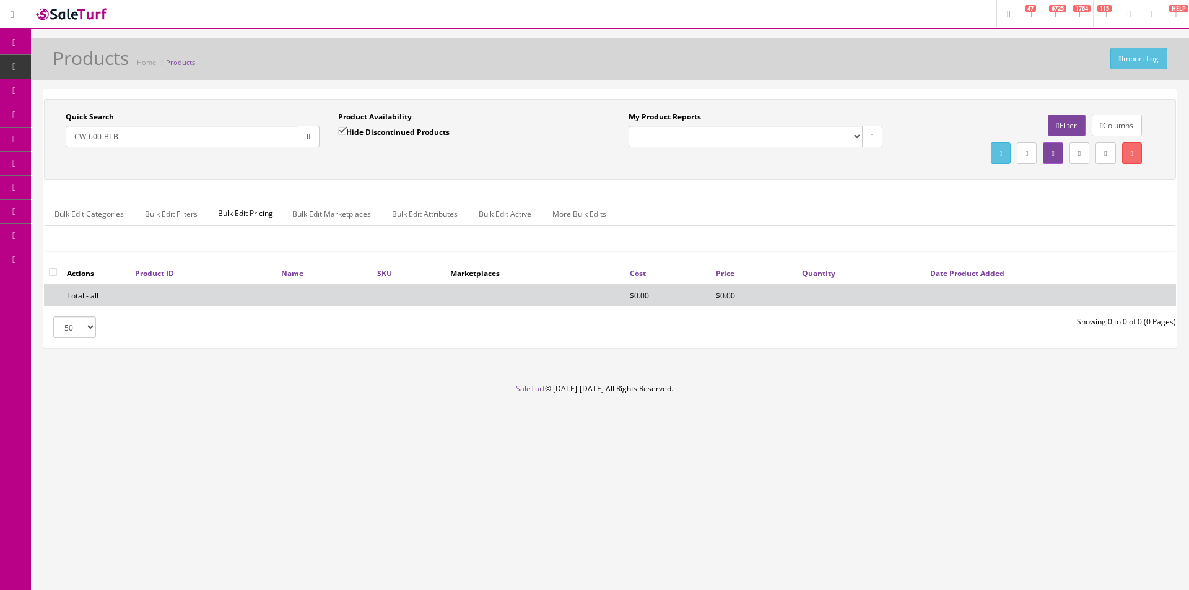
type input "CW-600-BTB"
click at [357, 131] on label "Hide Discontinued Products" at bounding box center [393, 132] width 111 height 12
click at [346, 131] on input "Hide Discontinued Products" at bounding box center [342, 131] width 8 height 8
checkbox input "false"
click at [366, 172] on div "Quick Search CW-600-BTB Date From Product Availability Hide Discontinued Produc…" at bounding box center [610, 139] width 1132 height 81
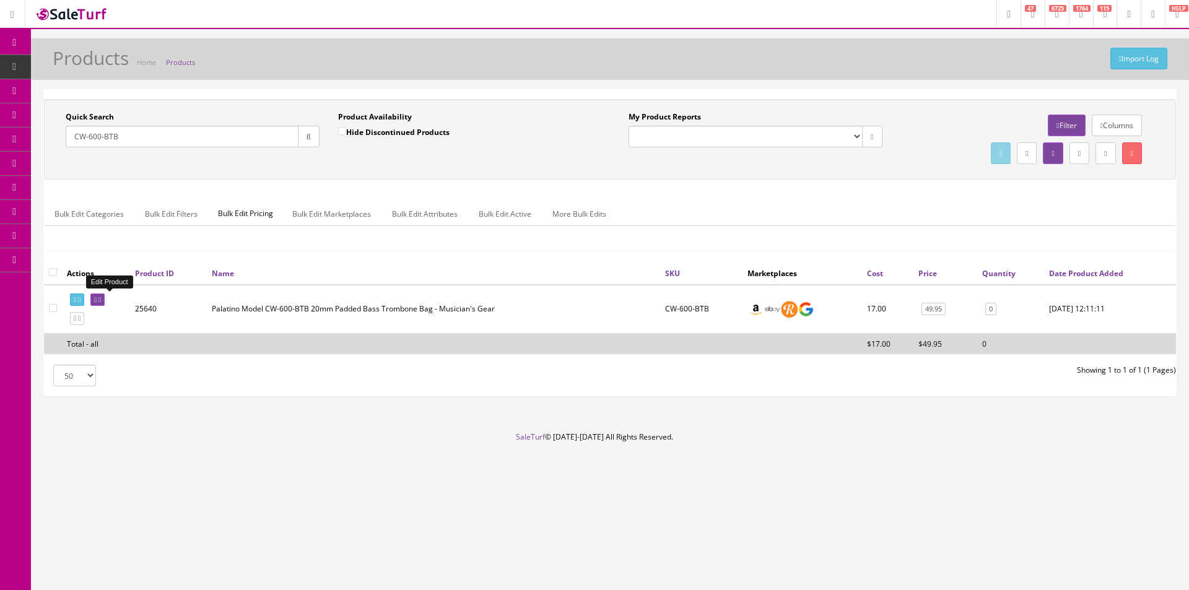
click at [101, 300] on icon at bounding box center [99, 300] width 2 height 7
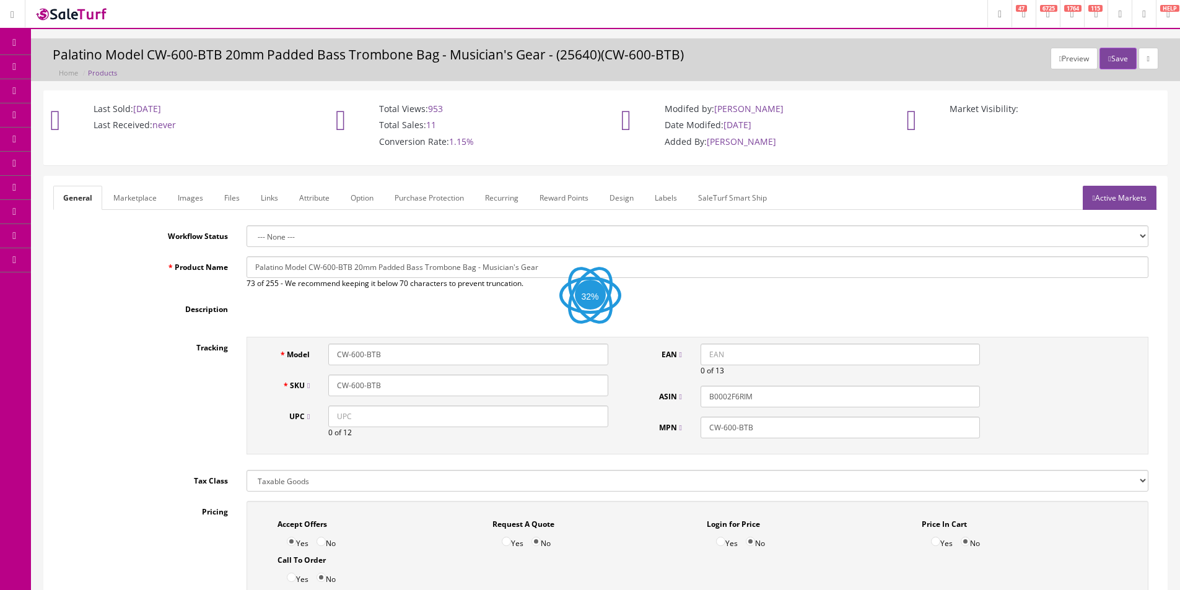
click at [193, 202] on link "Images" at bounding box center [190, 198] width 45 height 24
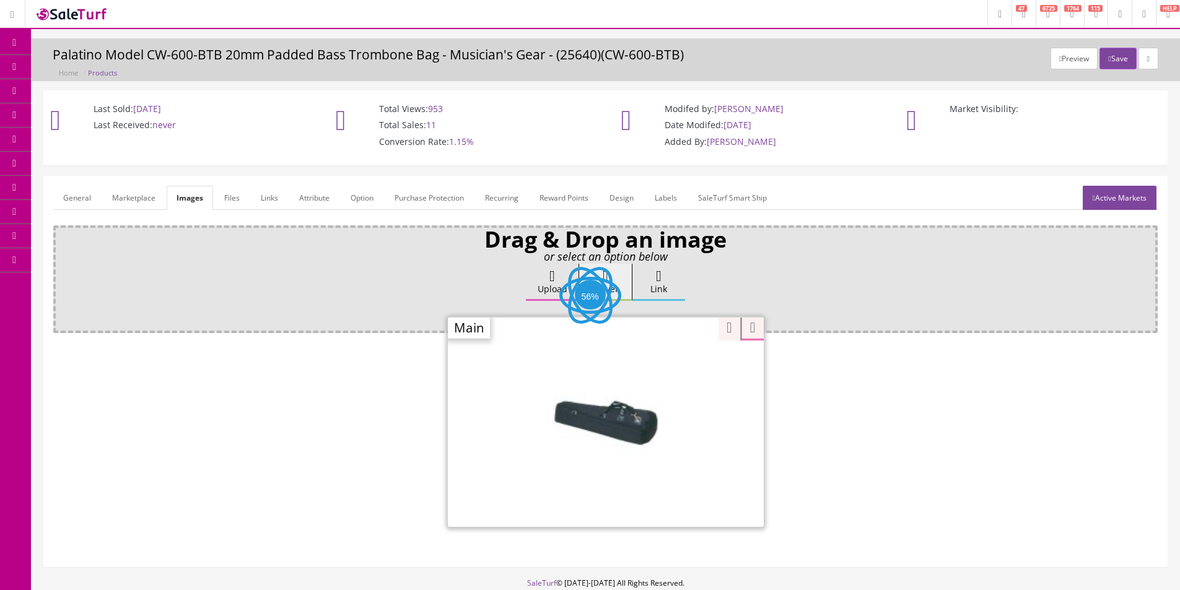
click at [669, 371] on div "Zoom" at bounding box center [606, 421] width 316 height 211
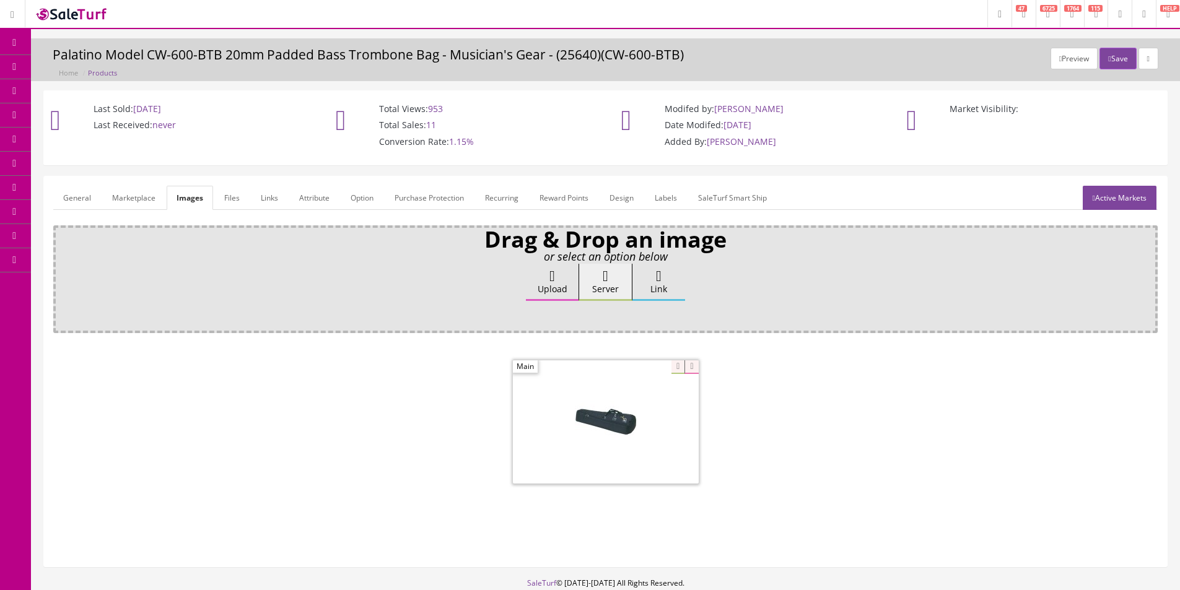
click at [988, 401] on div at bounding box center [605, 423] width 1104 height 131
click at [61, 64] on link "Products" at bounding box center [96, 67] width 130 height 24
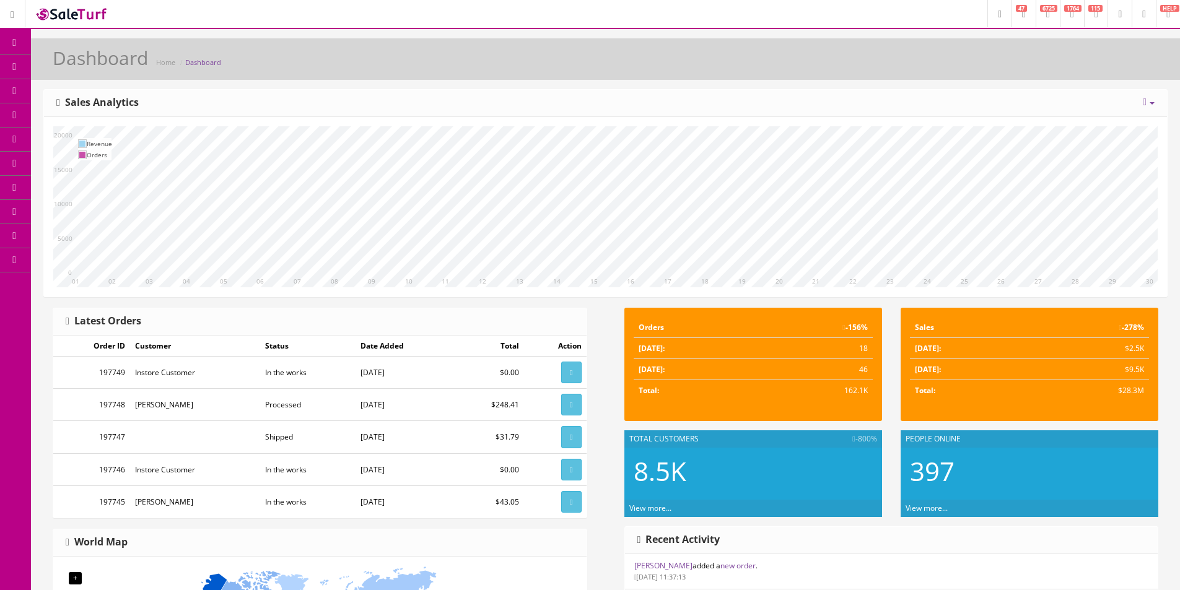
click at [430, 51] on div "Dashboard Home Dashboard" at bounding box center [605, 63] width 1130 height 30
click at [19, 43] on icon at bounding box center [14, 43] width 13 height 10
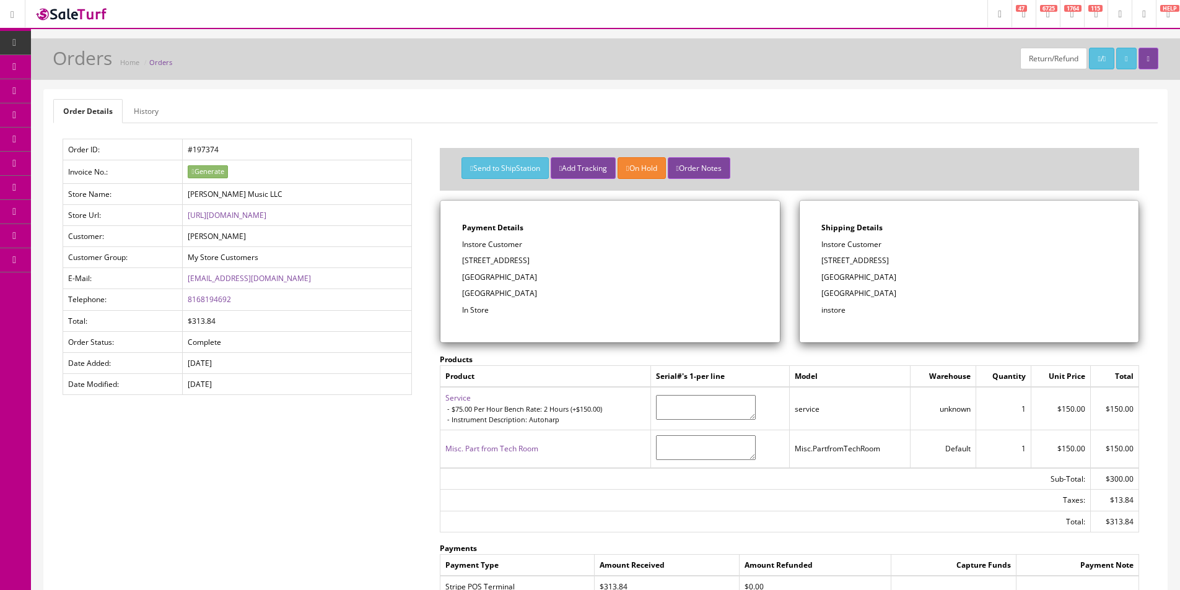
click at [764, 107] on ul "Order Details History" at bounding box center [605, 111] width 1104 height 24
click at [767, 110] on ul "Order Details History" at bounding box center [605, 111] width 1104 height 24
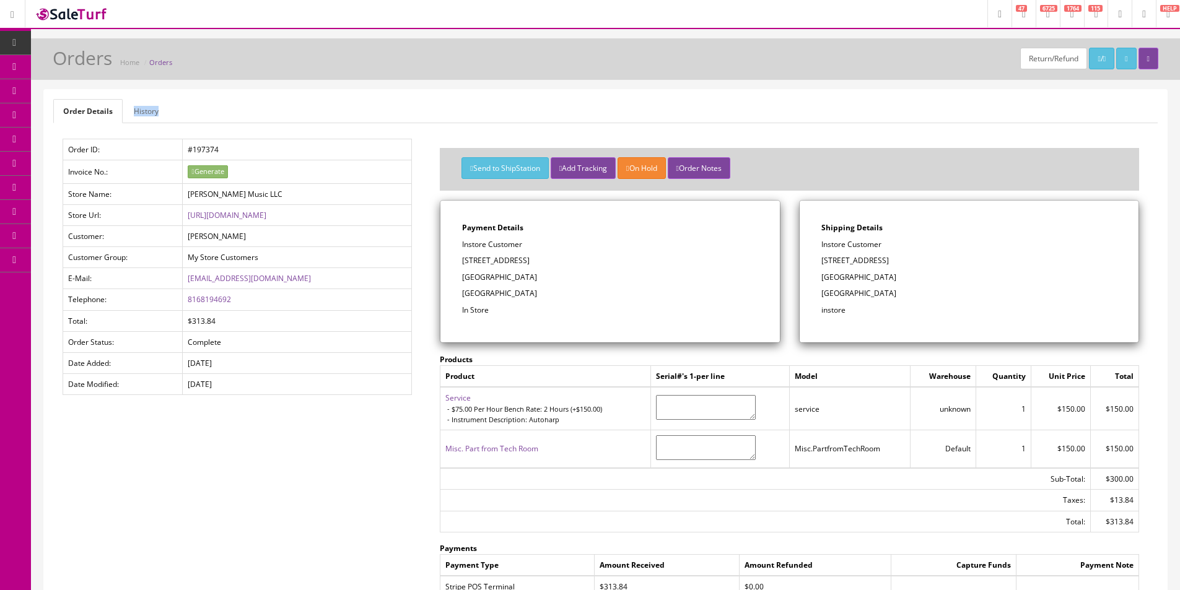
click at [767, 110] on ul "Order Details History" at bounding box center [605, 111] width 1104 height 24
click at [767, 99] on ul "Order Details History" at bounding box center [605, 111] width 1104 height 24
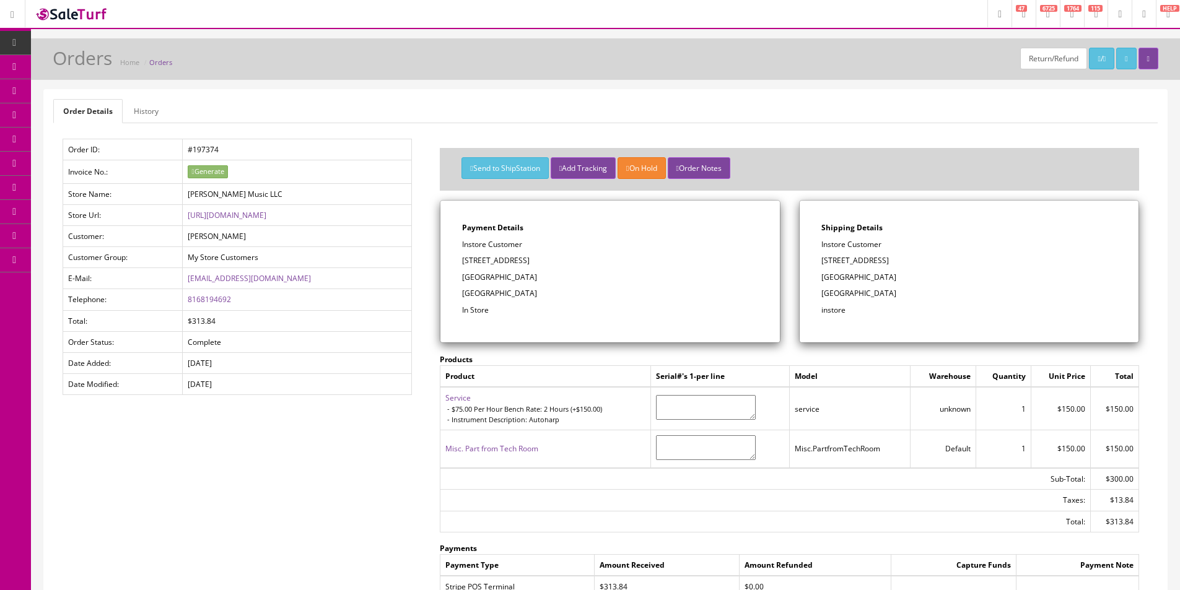
click at [767, 99] on ul "Order Details History" at bounding box center [605, 111] width 1104 height 24
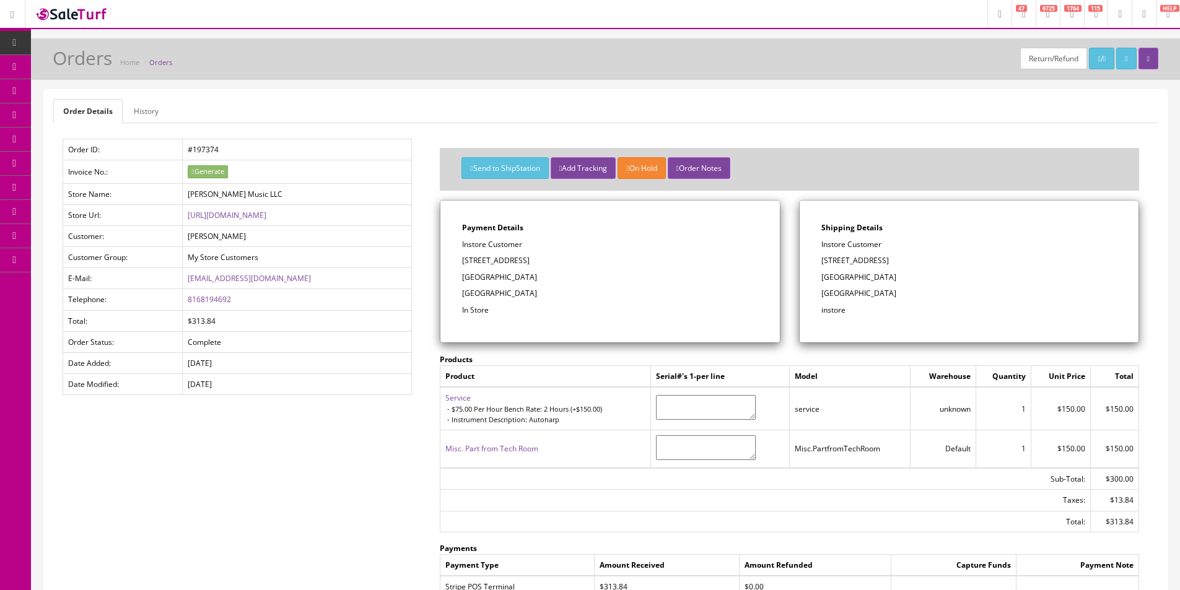
click at [767, 99] on ul "Order Details History" at bounding box center [605, 111] width 1104 height 24
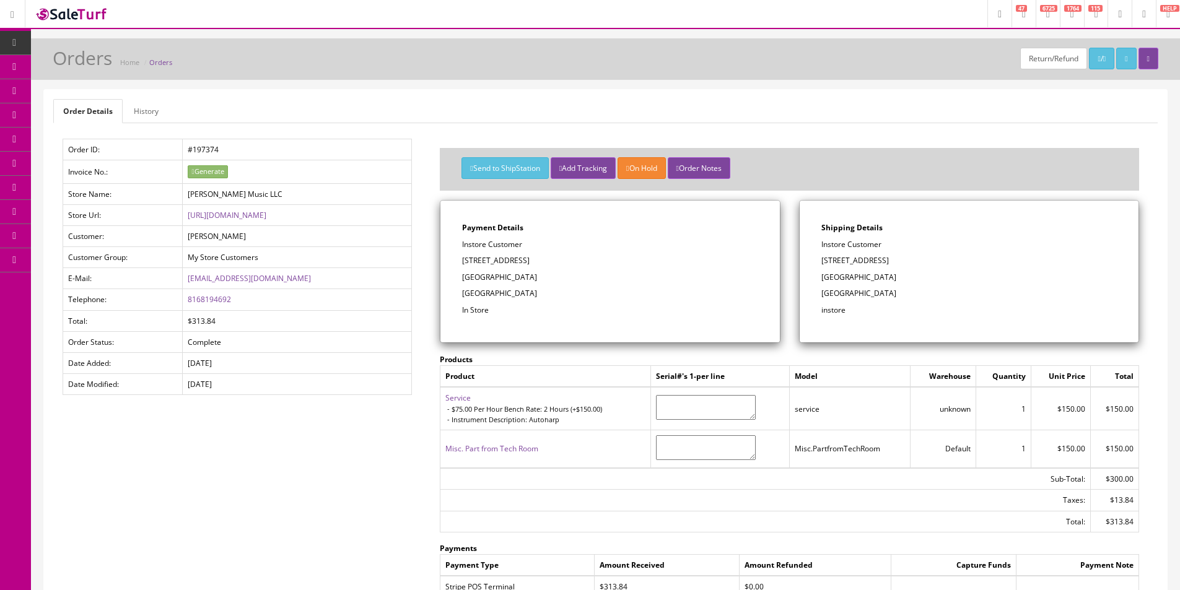
click at [767, 99] on ul "Order Details History" at bounding box center [605, 111] width 1104 height 24
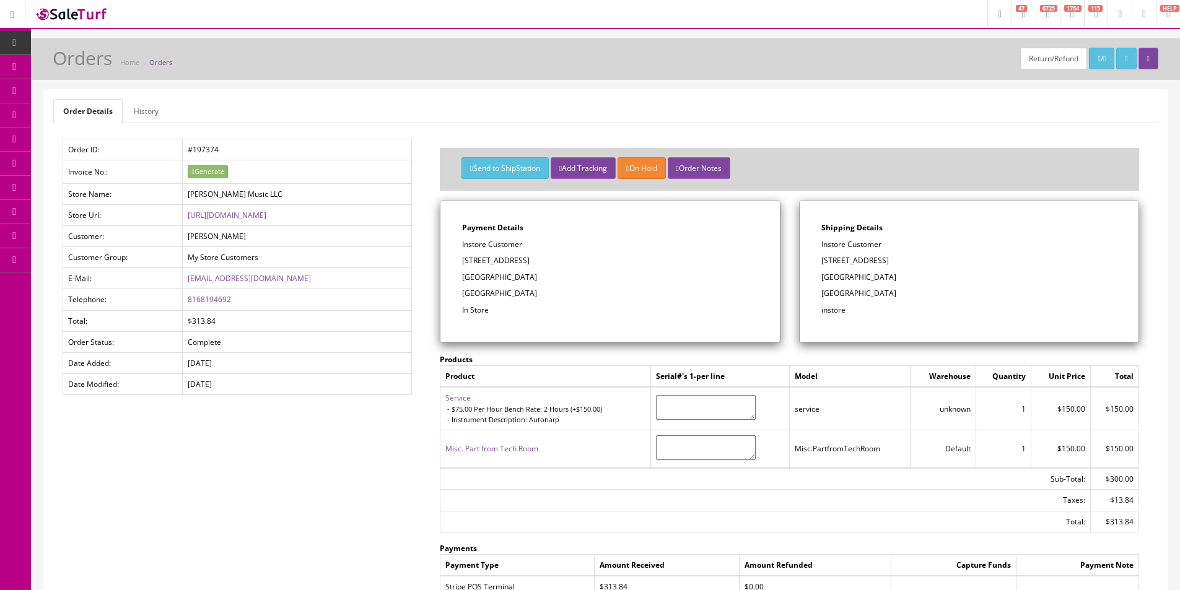
click at [767, 99] on ul "Order Details History" at bounding box center [605, 111] width 1104 height 24
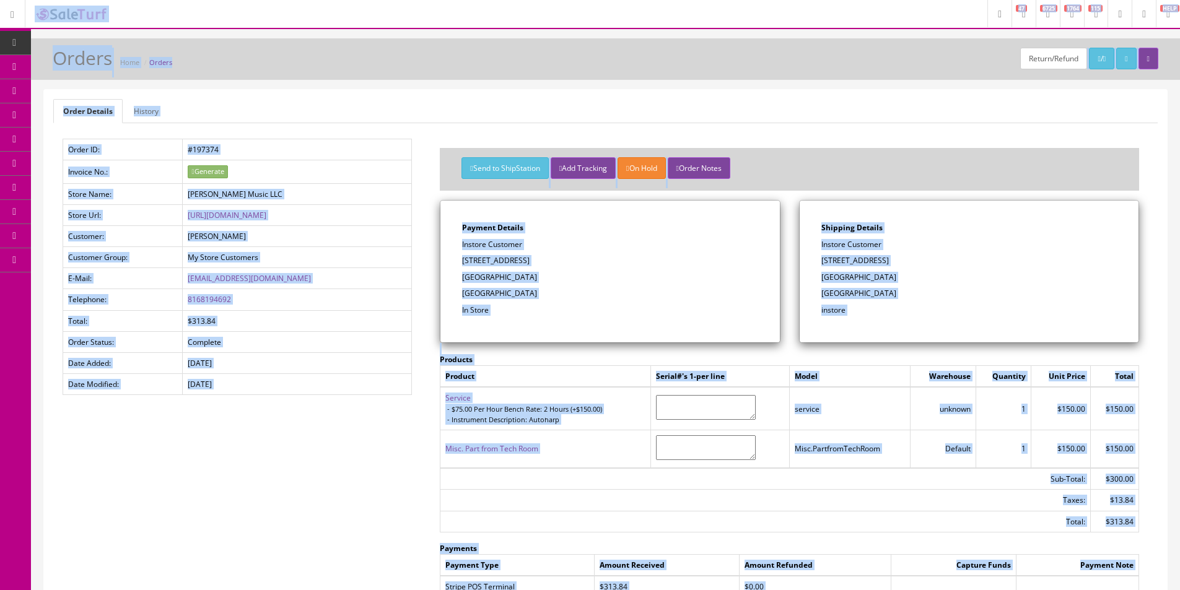
click at [767, 99] on ul "Order Details History" at bounding box center [605, 111] width 1104 height 24
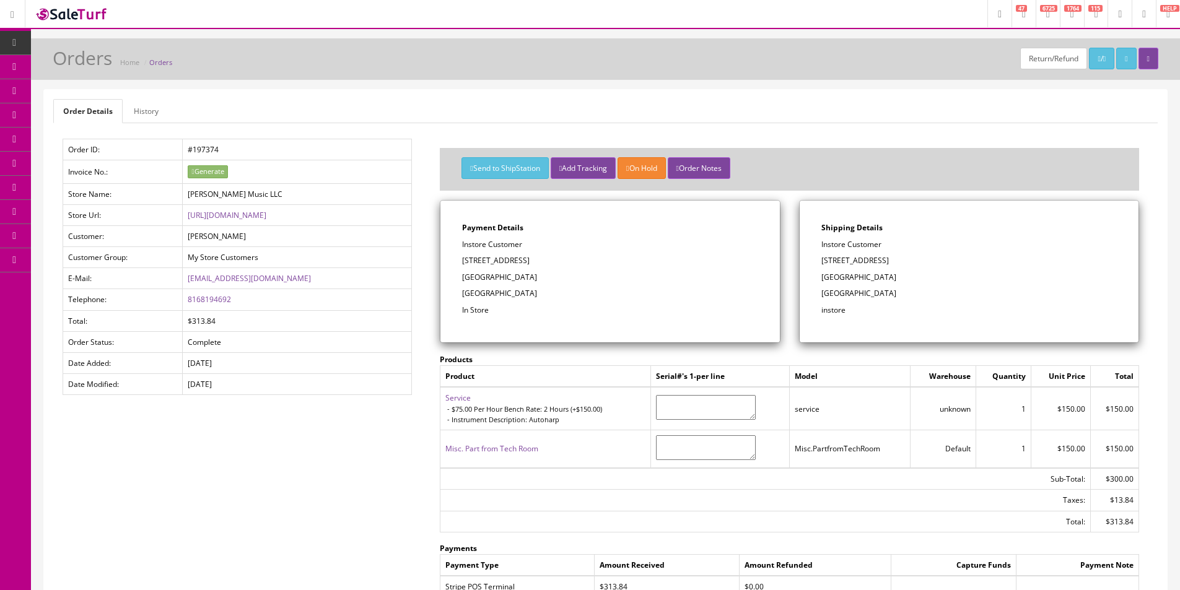
click at [767, 99] on ul "Order Details History" at bounding box center [605, 111] width 1104 height 24
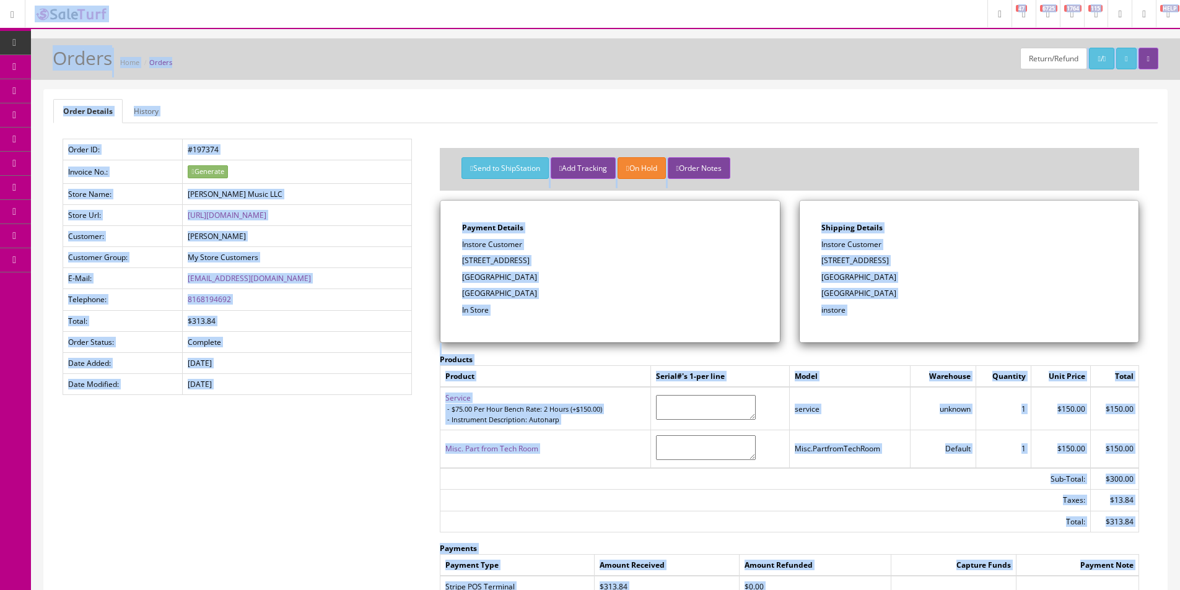
click at [767, 99] on ul "Order Details History" at bounding box center [605, 111] width 1104 height 24
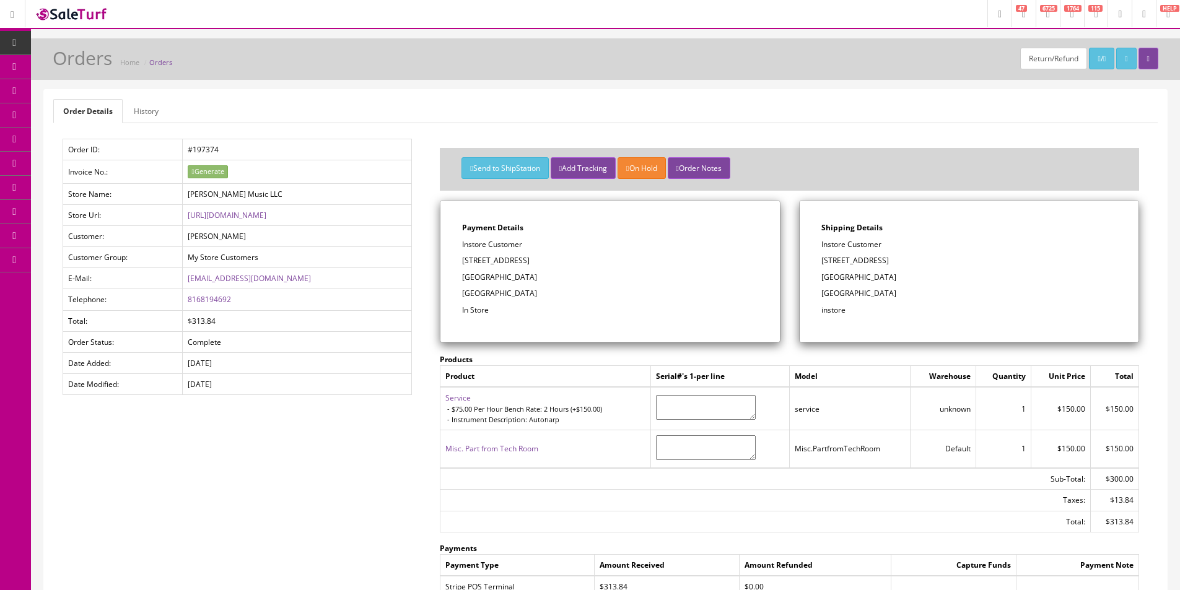
click at [767, 99] on ul "Order Details History" at bounding box center [605, 111] width 1104 height 24
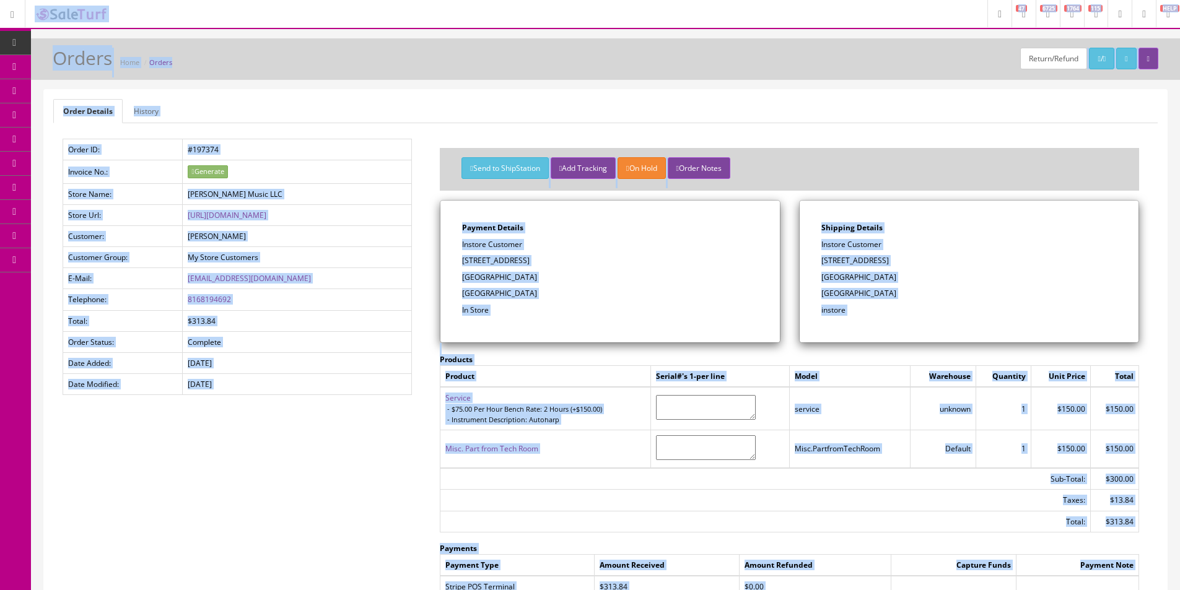
click at [767, 99] on ul "Order Details History" at bounding box center [605, 111] width 1104 height 24
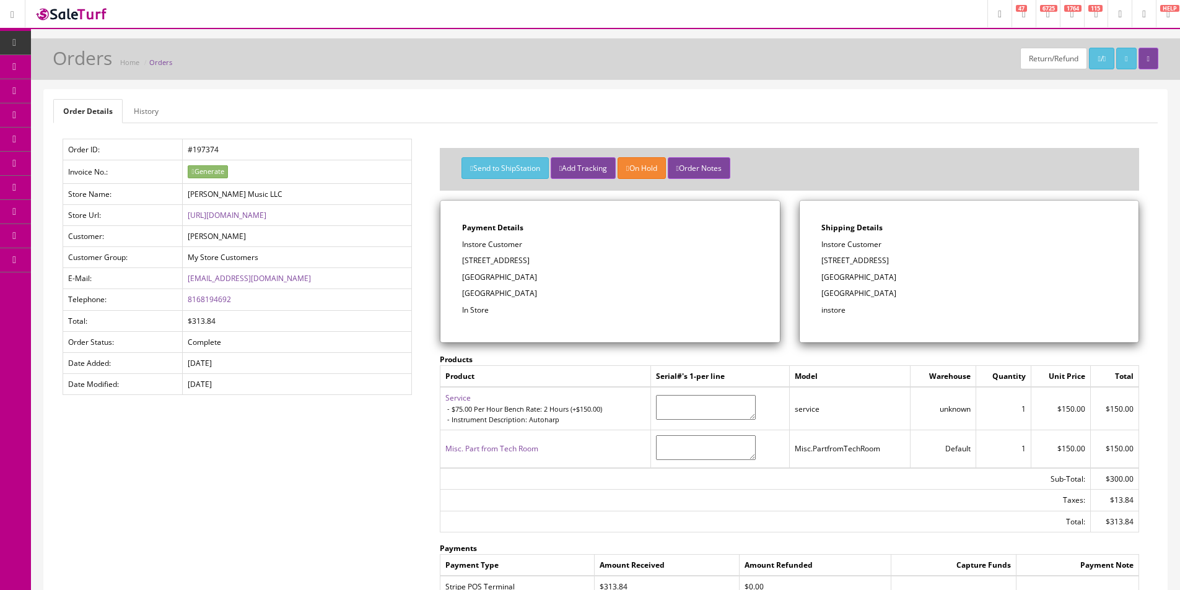
click at [767, 99] on ul "Order Details History" at bounding box center [605, 111] width 1104 height 24
click at [542, 46] on div "Return/Refund / Orders Home Orders" at bounding box center [605, 58] width 1149 height 41
click at [548, 44] on div "Return/Refund / Orders Home Orders" at bounding box center [605, 58] width 1149 height 41
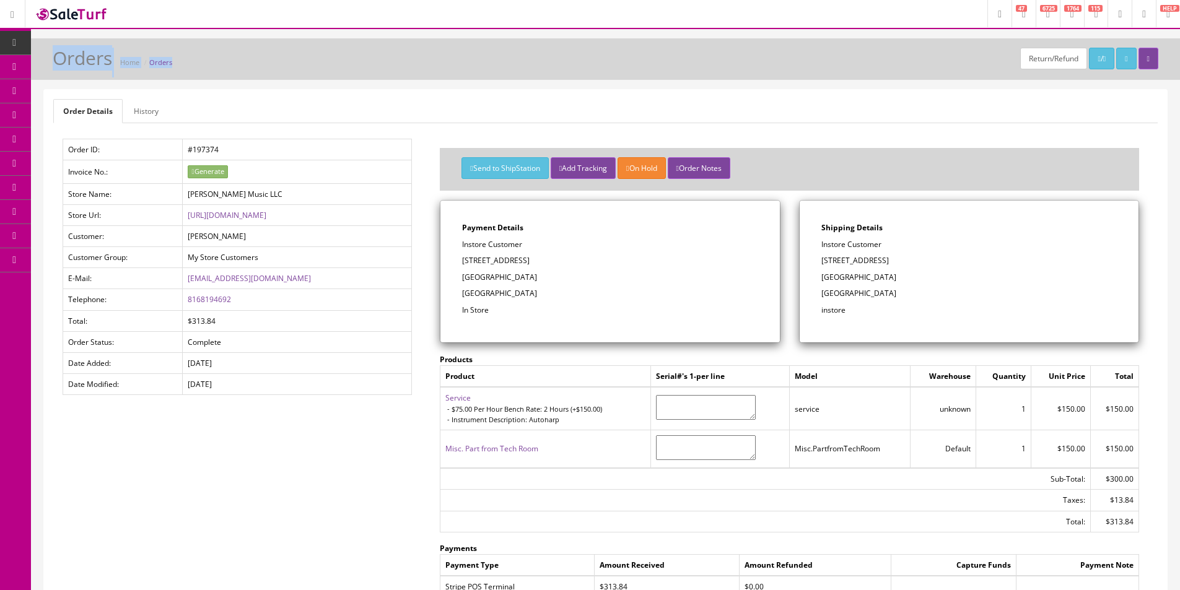
click at [548, 43] on div "Return/Refund / Orders Home Orders" at bounding box center [605, 58] width 1149 height 41
click at [544, 43] on div "Return/Refund / Orders Home Orders" at bounding box center [605, 58] width 1149 height 41
click at [89, 68] on span "Products" at bounding box center [89, 66] width 30 height 11
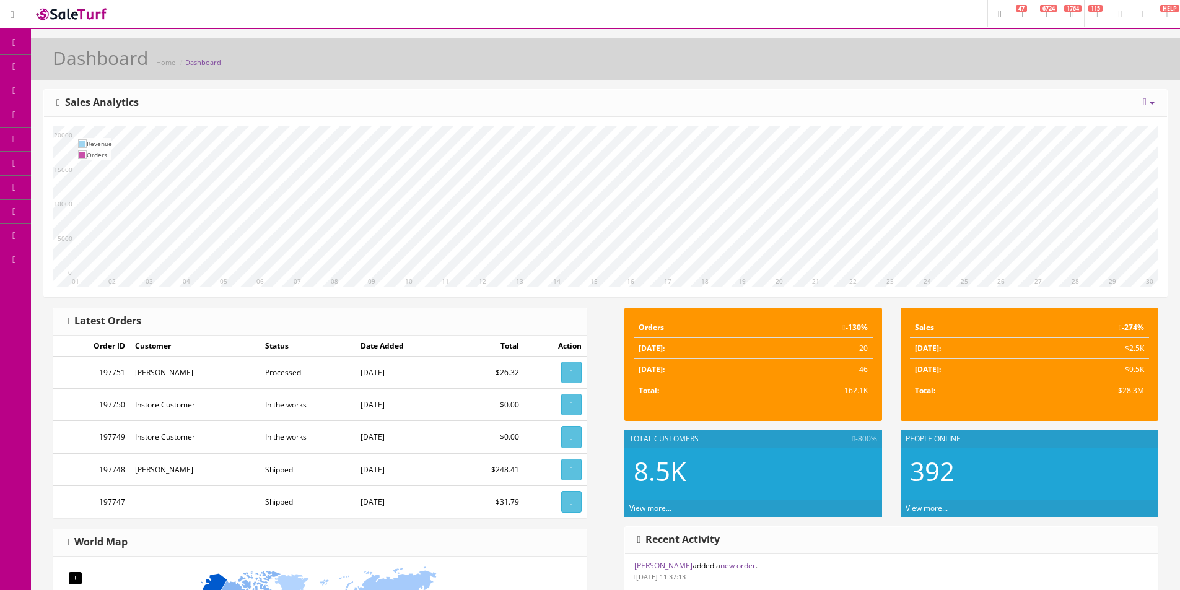
drag, startPoint x: 56, startPoint y: 67, endPoint x: 123, endPoint y: 82, distance: 68.4
click at [56, 67] on link "Products" at bounding box center [96, 67] width 130 height 24
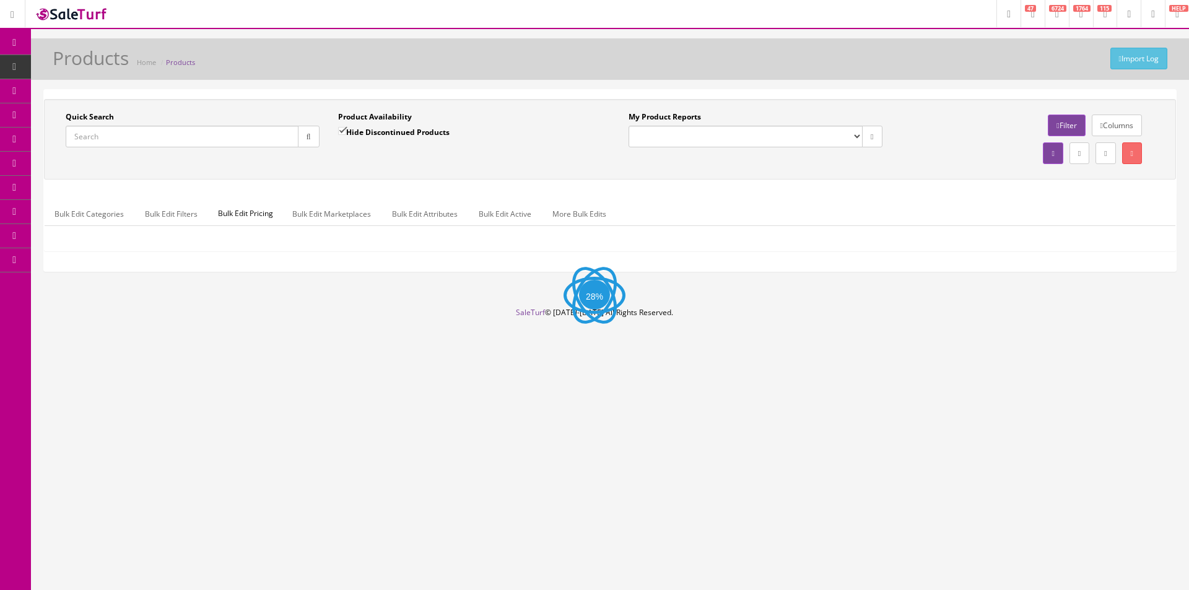
click at [264, 140] on input "Quick Search" at bounding box center [182, 137] width 233 height 22
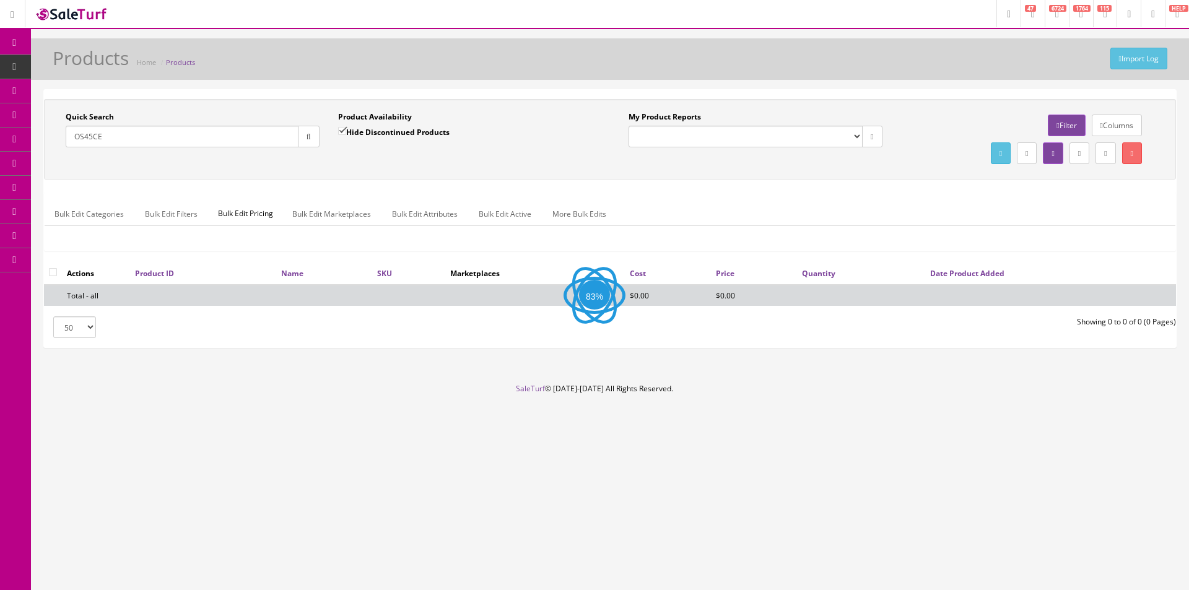
type input "OS45CE"
click at [832, 85] on div "Import Log Products Home Products Quick Search OS45CE Date From Product Availab…" at bounding box center [610, 210] width 1158 height 345
click at [929, 90] on div "Quick Search OS45CE Date From Product Availability Hide Discontinued Products D…" at bounding box center [610, 219] width 1132 height 258
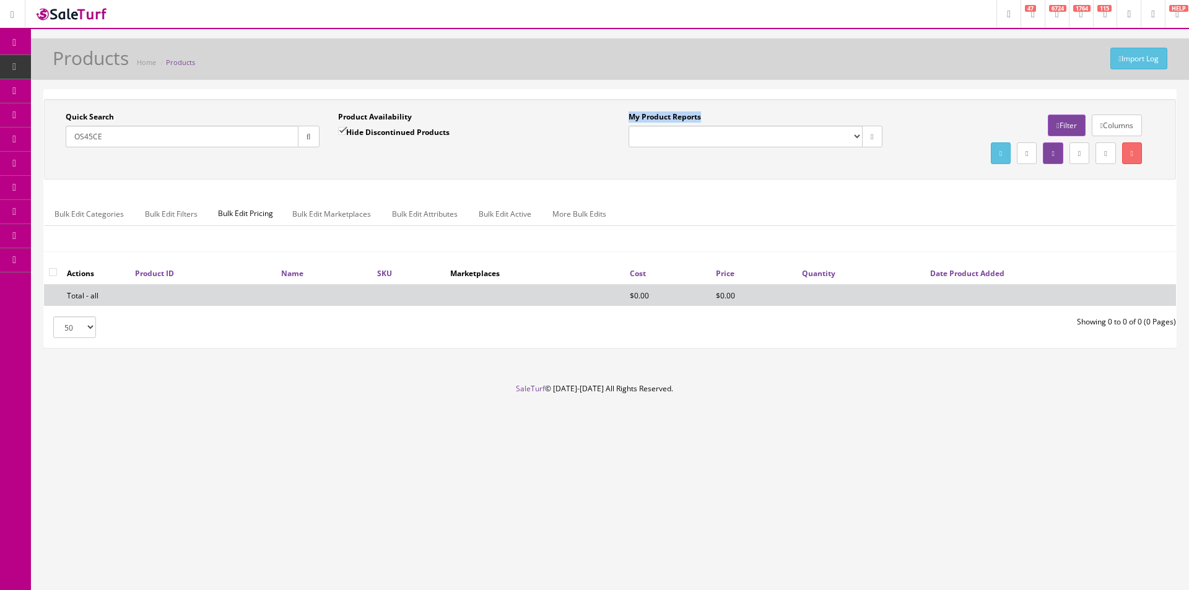
click at [929, 90] on div "Quick Search OS45CE Date From Product Availability Hide Discontinued Products D…" at bounding box center [610, 219] width 1132 height 258
drag, startPoint x: 929, startPoint y: 90, endPoint x: 1173, endPoint y: 90, distance: 244.6
click at [930, 89] on div "Quick Search OS45CE Date From Product Availability Hide Discontinued Products D…" at bounding box center [609, 218] width 1133 height 259
